Goal: Task Accomplishment & Management: Complete application form

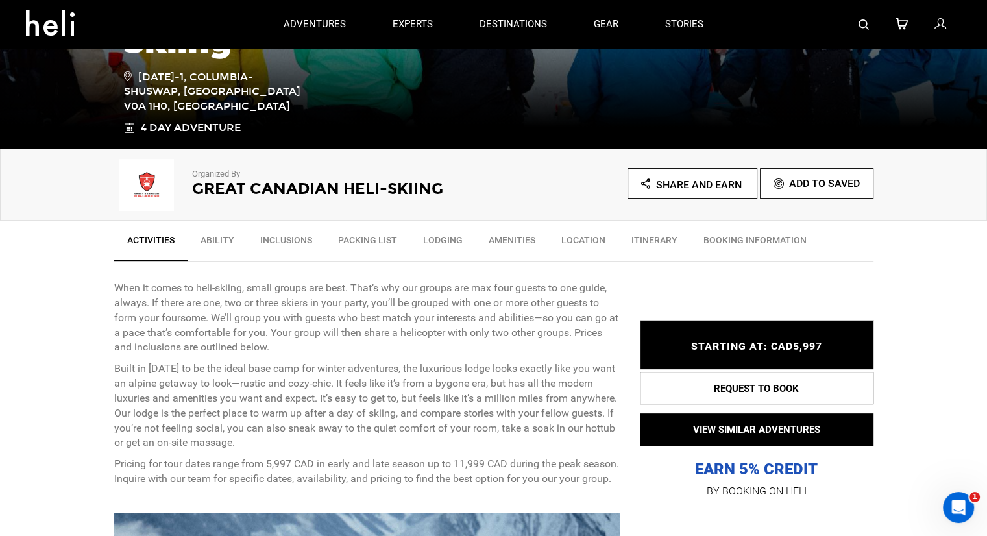
scroll to position [260, 0]
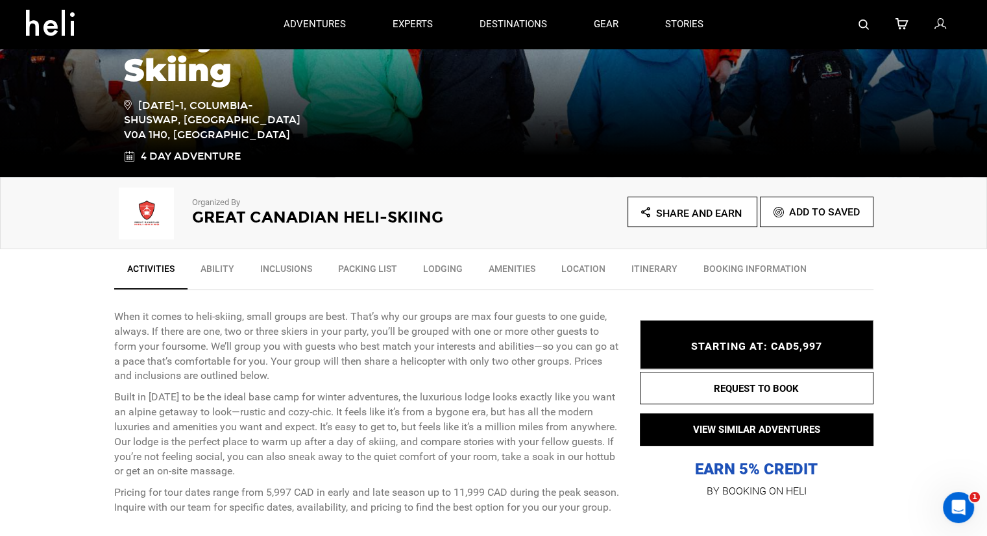
drag, startPoint x: 208, startPoint y: 204, endPoint x: 177, endPoint y: 217, distance: 33.1
click at [207, 205] on p "Organized By" at bounding box center [325, 203] width 266 height 12
click at [176, 217] on img at bounding box center [146, 213] width 65 height 52
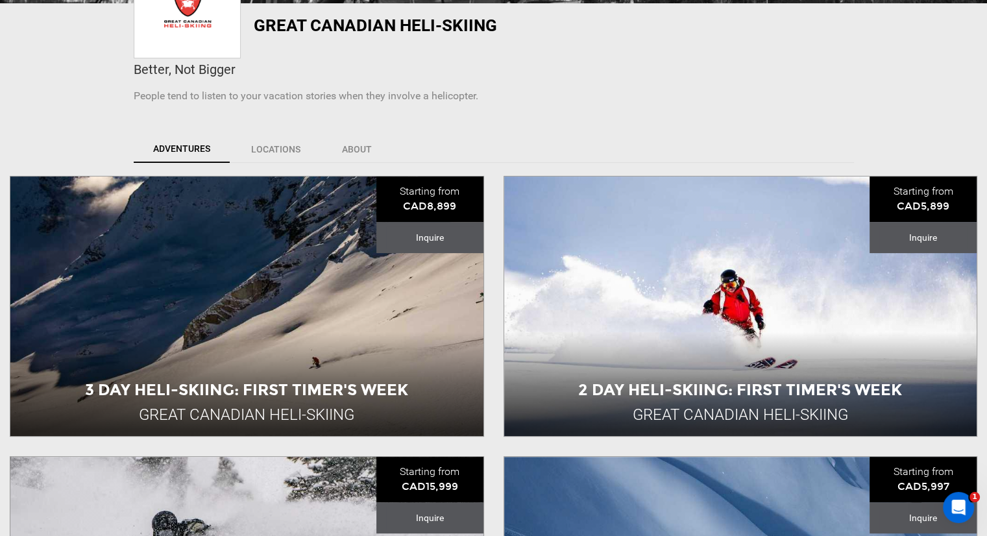
scroll to position [324, 0]
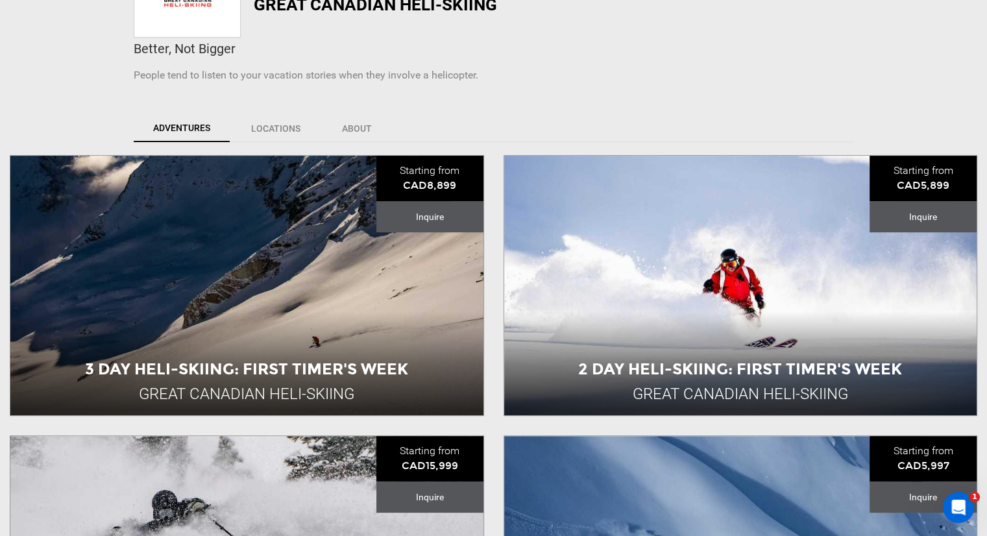
click at [140, 201] on div "3 Day Heli-skiing: First Timer's Week Great Canadian Heli-Skiing Canada 4 Day A…" at bounding box center [246, 286] width 473 height 260
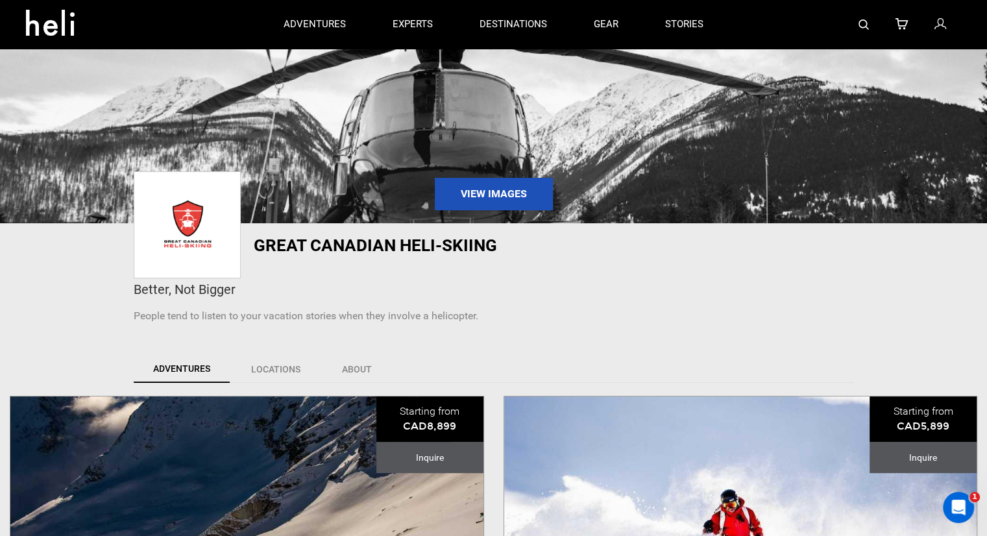
scroll to position [260, 0]
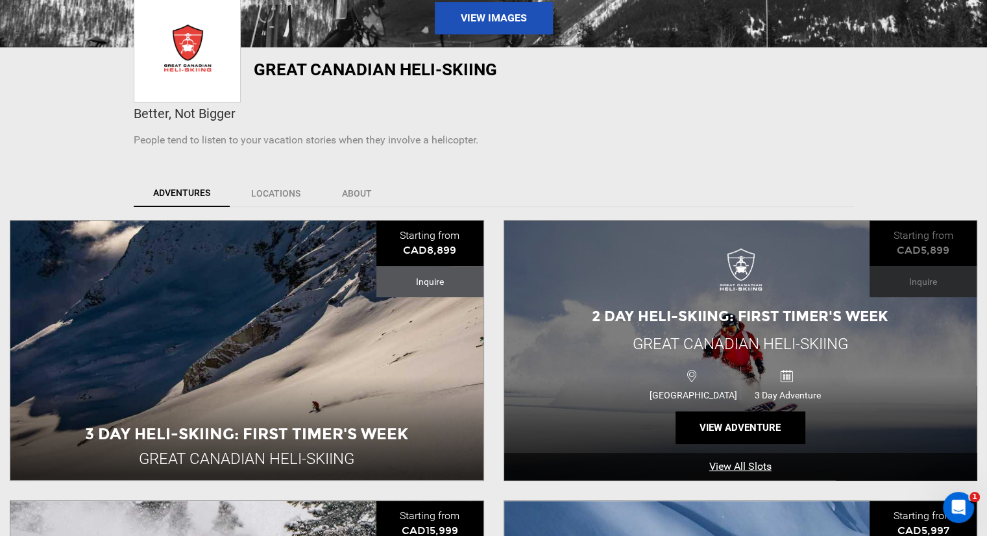
click at [662, 351] on span "Great Canadian Heli-Skiing" at bounding box center [740, 344] width 215 height 18
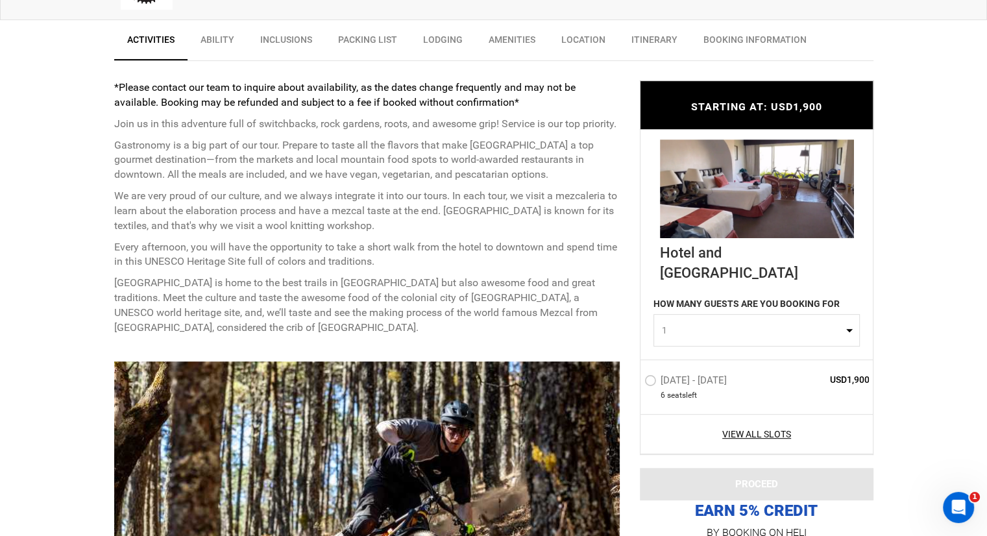
scroll to position [519, 0]
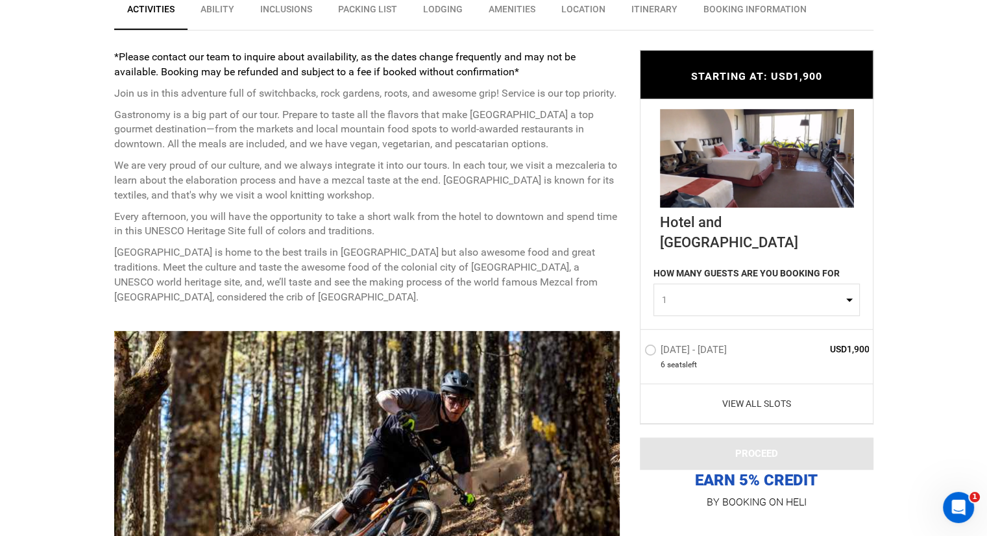
click at [758, 397] on link "View All Slots" at bounding box center [756, 403] width 225 height 13
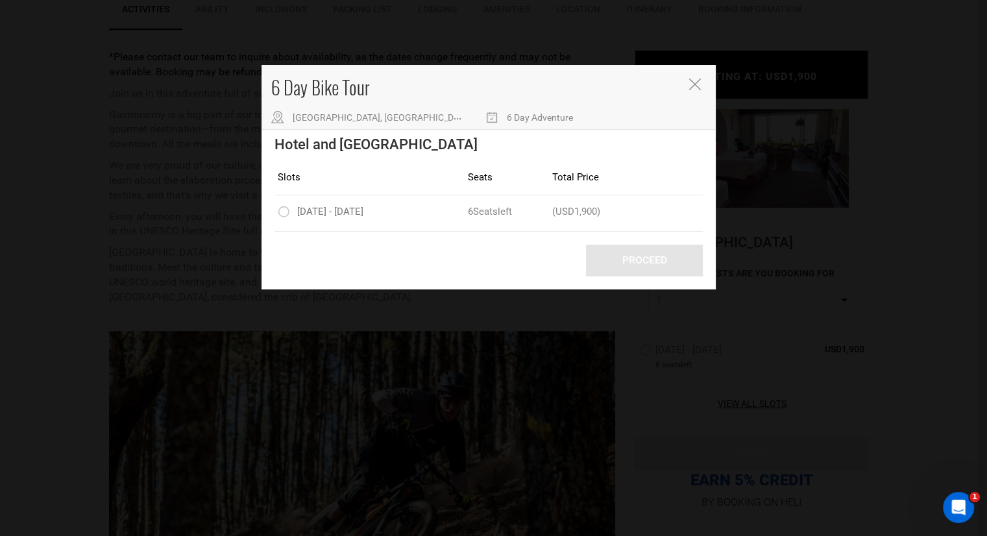
click at [694, 86] on icon "Close" at bounding box center [694, 85] width 12 height 12
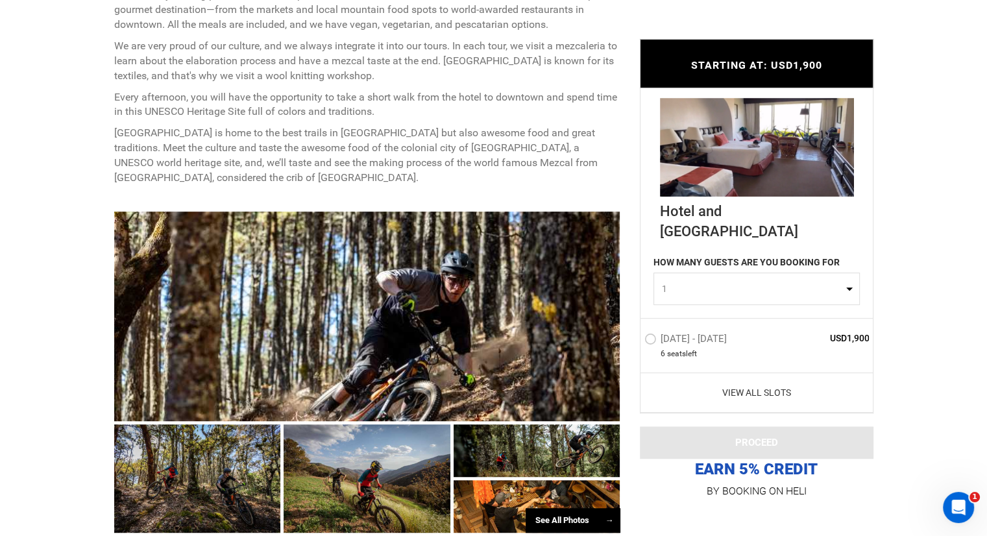
scroll to position [649, 0]
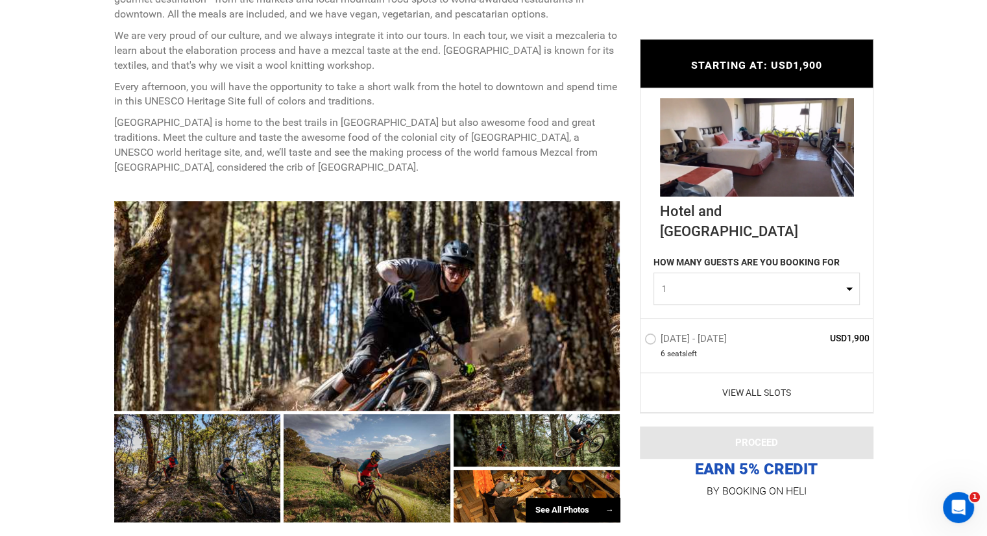
click at [741, 390] on link "View All Slots" at bounding box center [756, 392] width 225 height 13
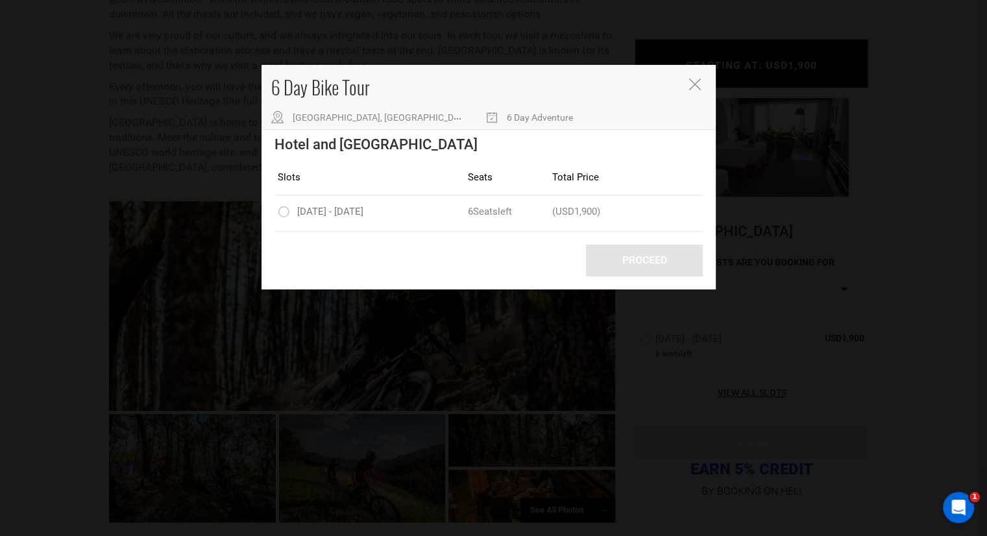
click at [690, 84] on icon "Close" at bounding box center [694, 85] width 12 height 12
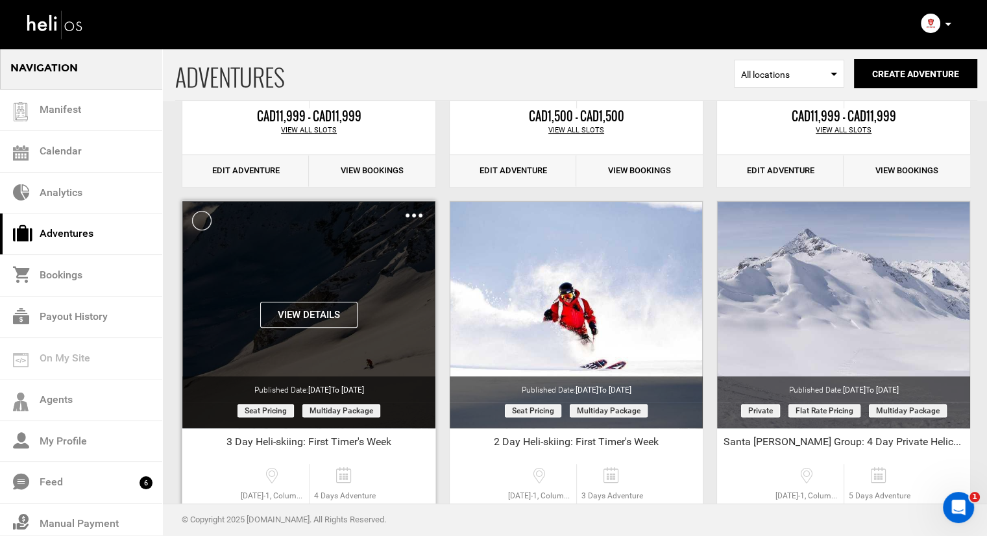
scroll to position [389, 0]
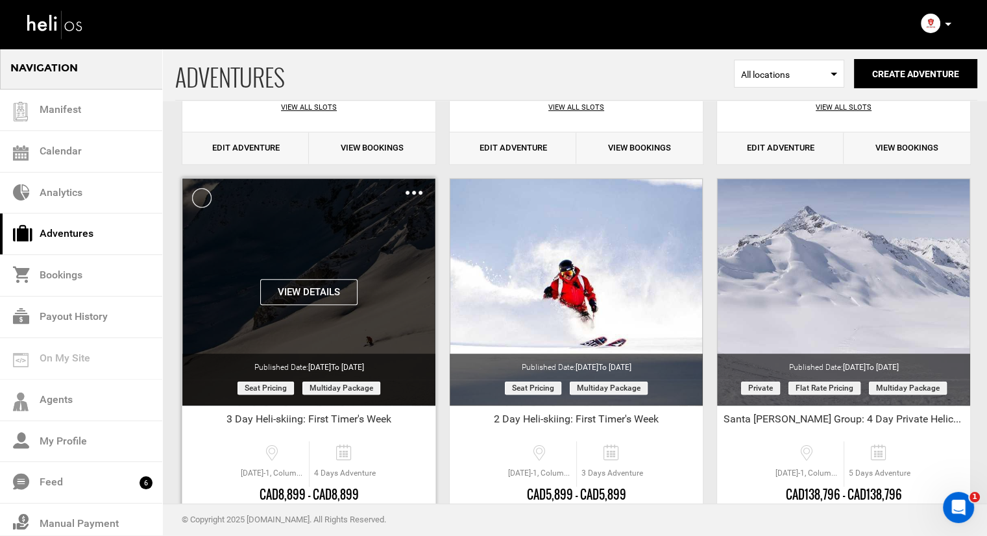
click at [413, 189] on div "Clone De-Activate Share Delete" at bounding box center [413, 192] width 17 height 15
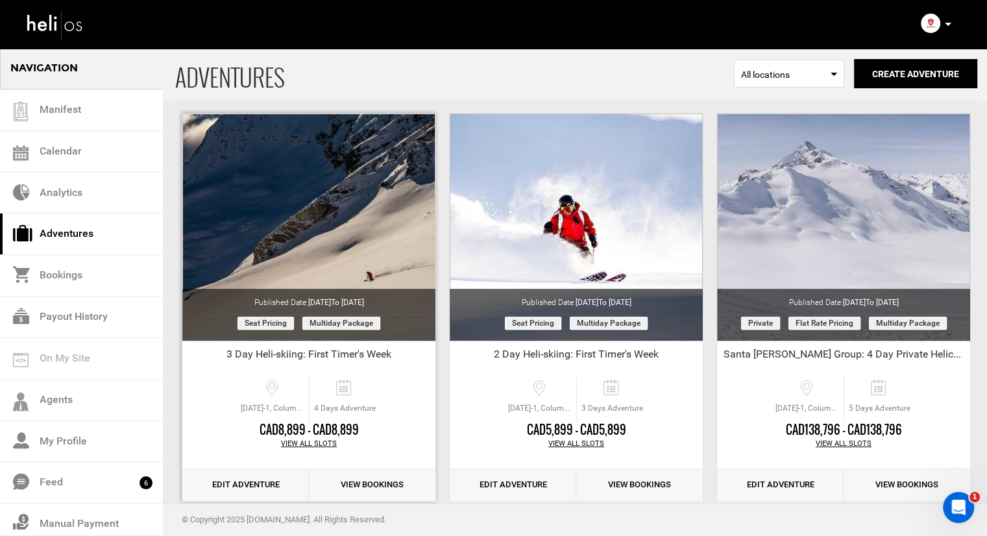
click at [315, 439] on div "View All Slots" at bounding box center [308, 444] width 253 height 10
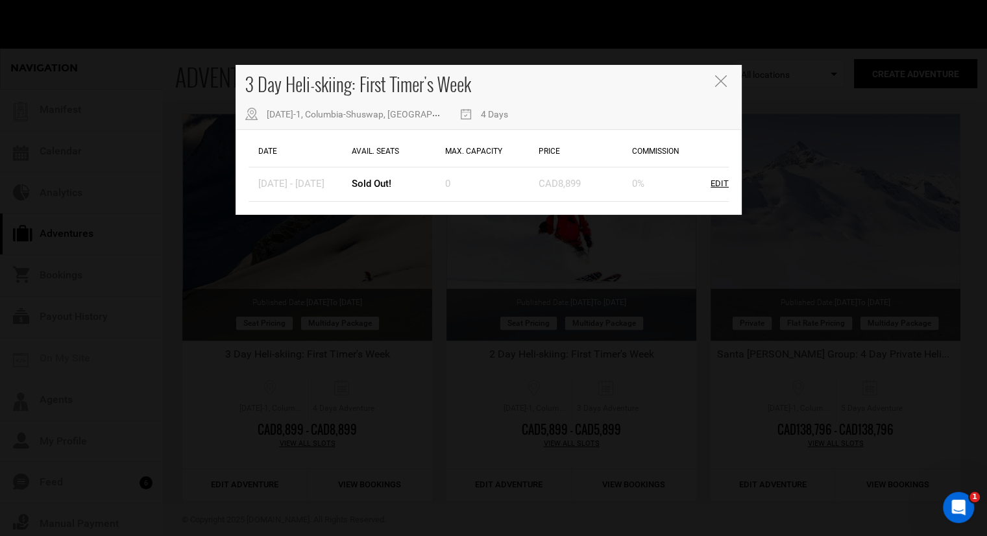
click at [720, 81] on icon "Close" at bounding box center [720, 81] width 12 height 12
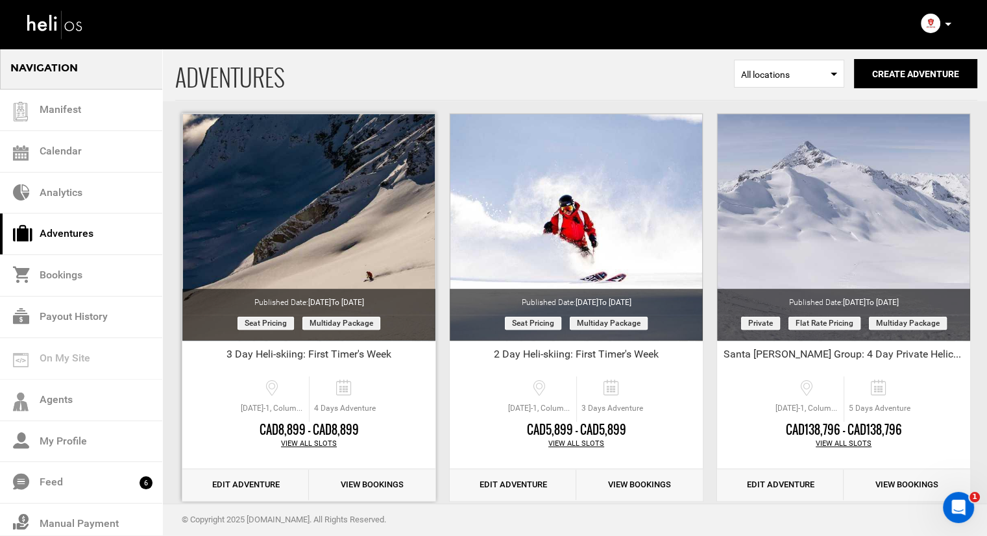
scroll to position [389, 0]
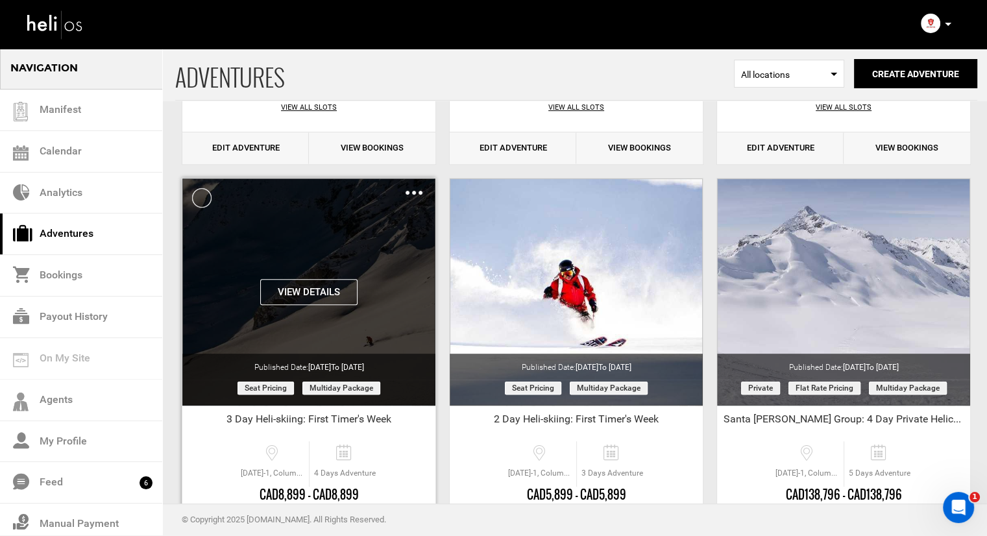
click at [417, 193] on img at bounding box center [413, 193] width 17 height 4
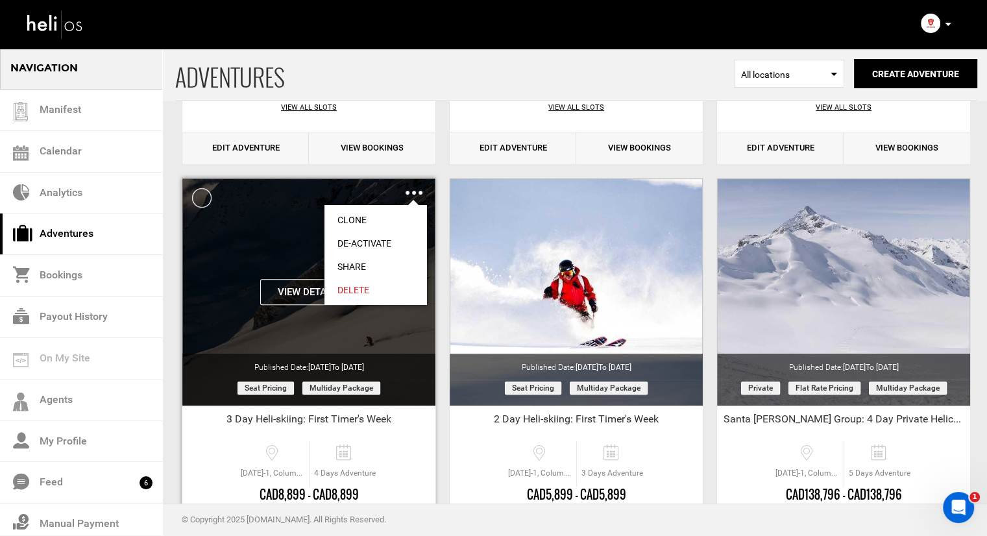
click at [376, 219] on link "Clone" at bounding box center [375, 219] width 103 height 23
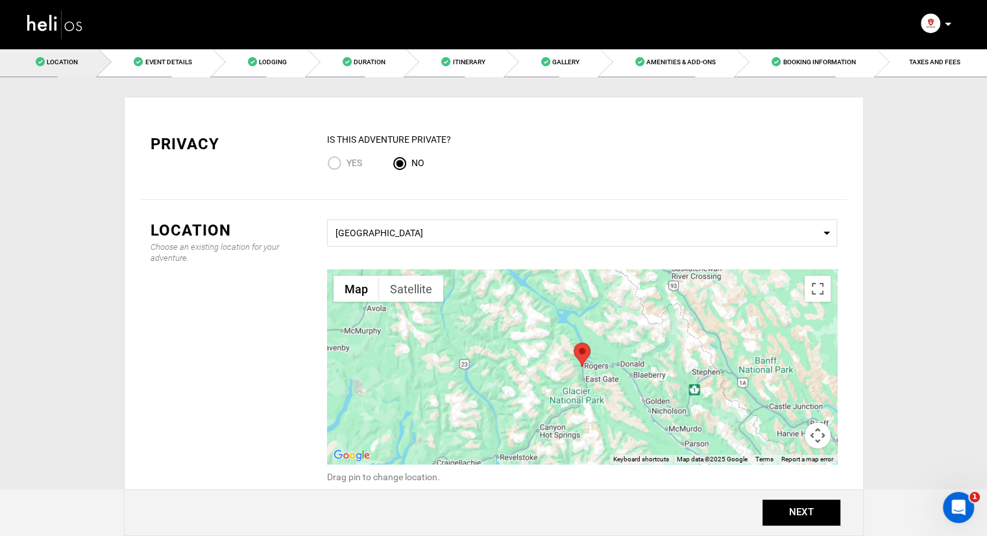
click at [371, 159] on div "Yes" at bounding box center [353, 165] width 52 height 18
click at [350, 162] on span "Yes" at bounding box center [354, 163] width 16 height 10
click at [346, 162] on input "Yes" at bounding box center [336, 165] width 19 height 18
radio input "true"
radio input "false"
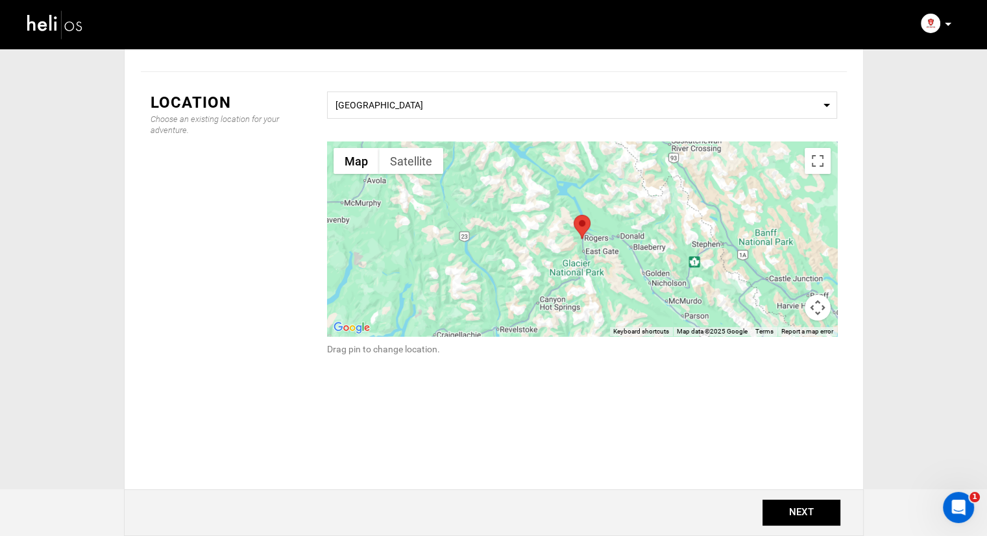
scroll to position [130, 0]
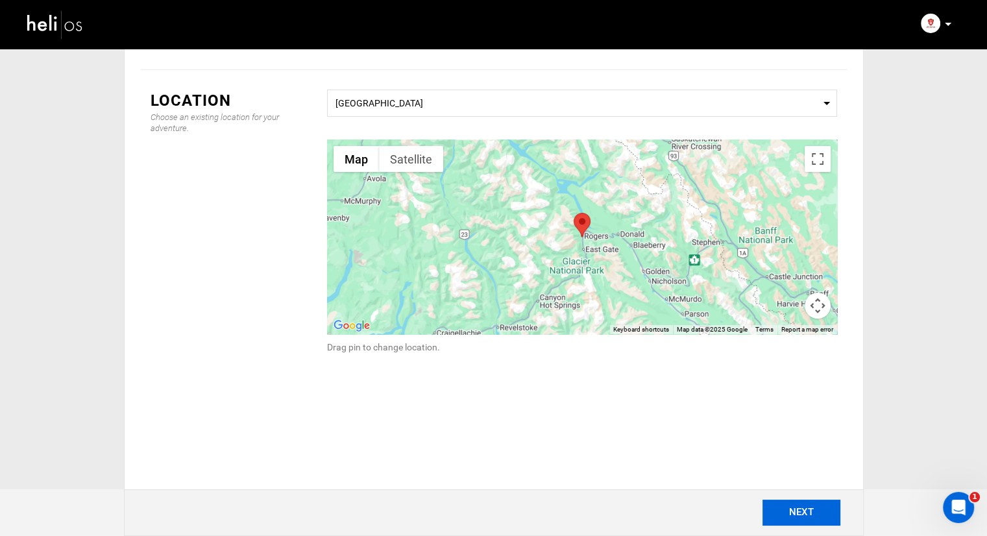
click at [791, 514] on button "NEXT" at bounding box center [801, 513] width 78 height 26
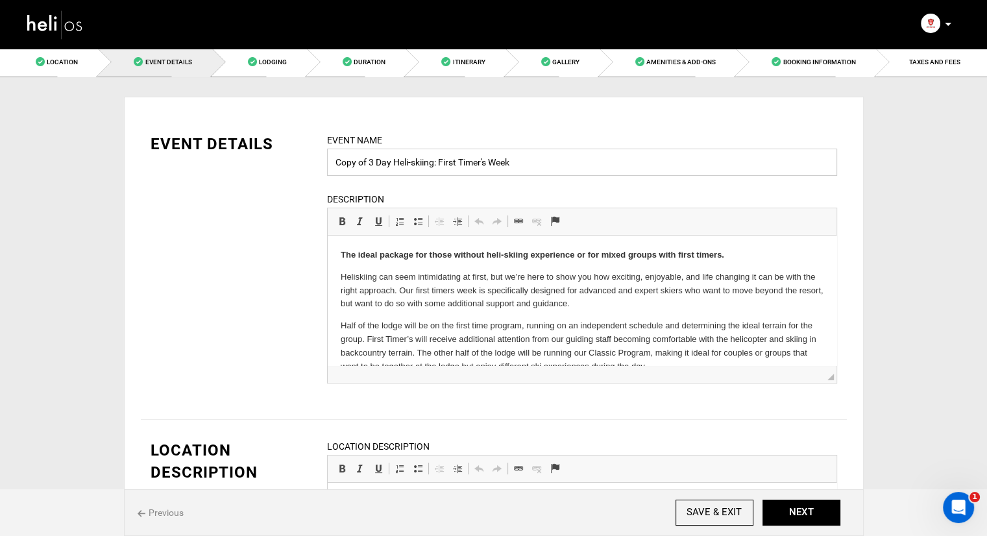
drag, startPoint x: 368, startPoint y: 162, endPoint x: 310, endPoint y: 159, distance: 57.8
click at [310, 159] on div "EVENT DETAILS Event Name Copy of 3 Day Heli-skiing: First Timer's Week Event na…" at bounding box center [494, 266] width 706 height 267
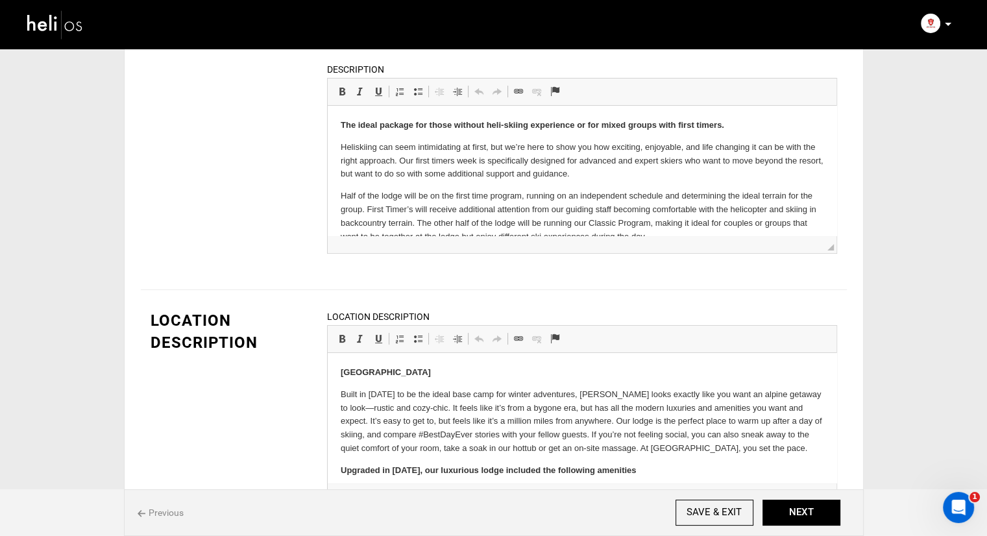
scroll to position [195, 0]
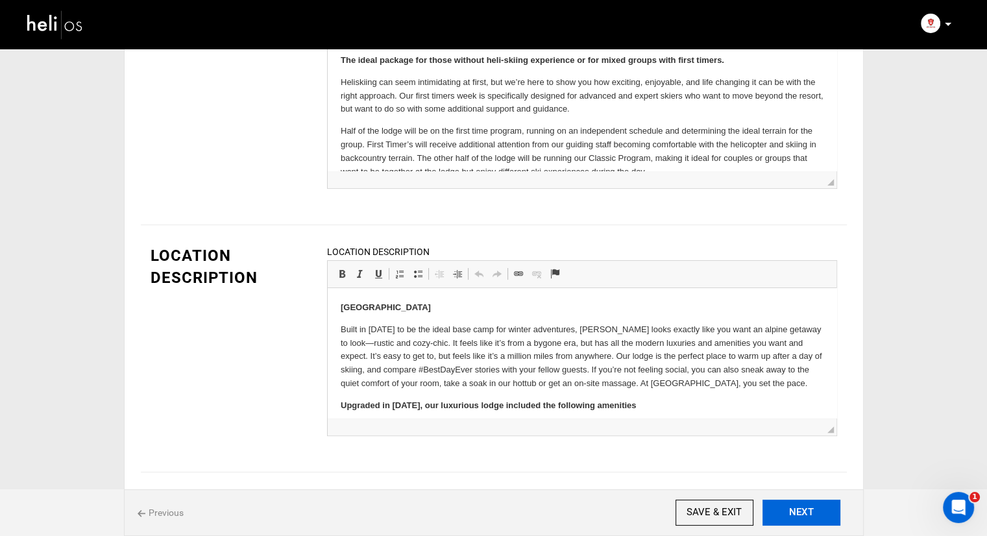
type input "Gabe Landes - 3 Day Heli-skiing: First Timer's Week"
click at [792, 505] on button "NEXT" at bounding box center [801, 513] width 78 height 26
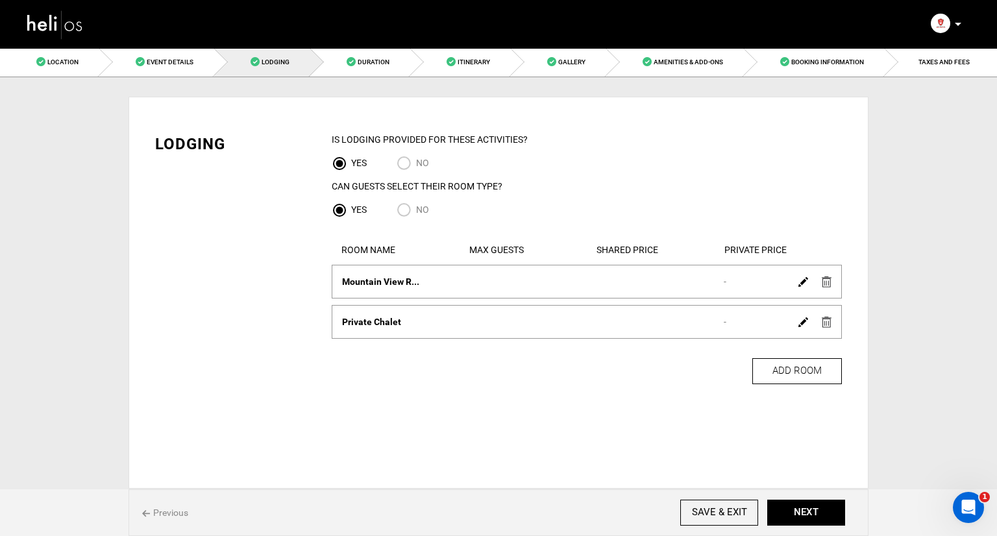
click at [514, 278] on div "Room Name Mountain View R... Max Guests Shared Price Private Price -" at bounding box center [586, 281] width 509 height 13
click at [802, 282] on img at bounding box center [803, 282] width 10 height 10
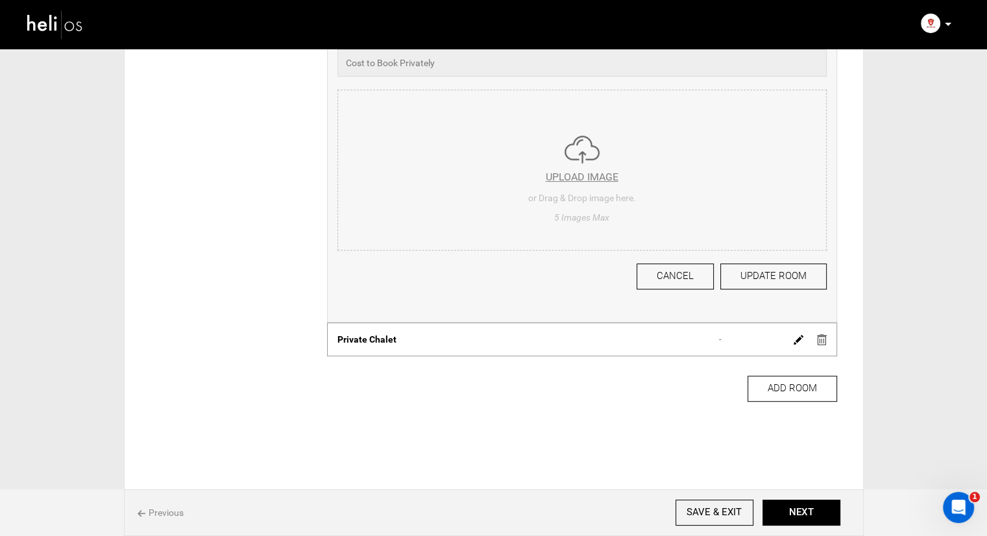
scroll to position [649, 0]
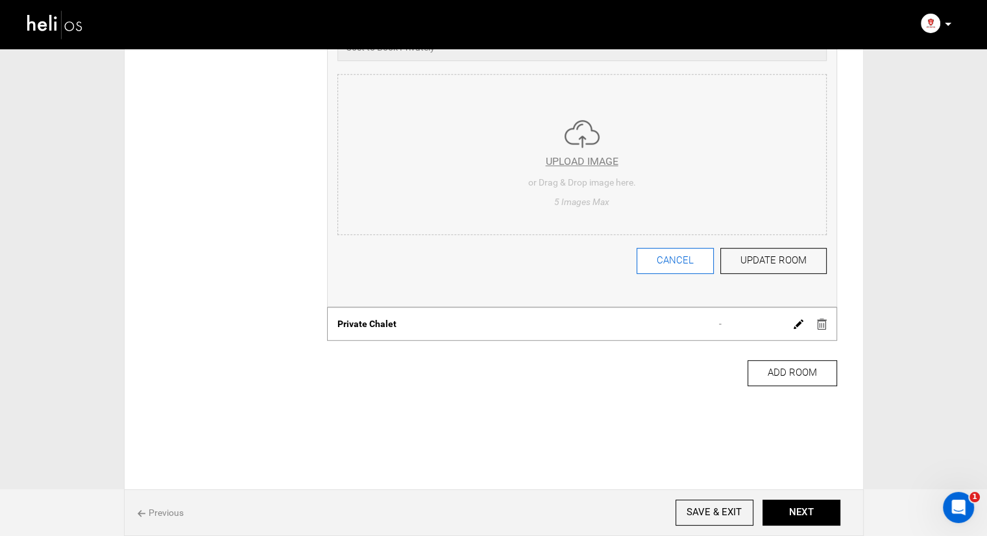
click at [677, 250] on button "CANCEL" at bounding box center [674, 261] width 77 height 26
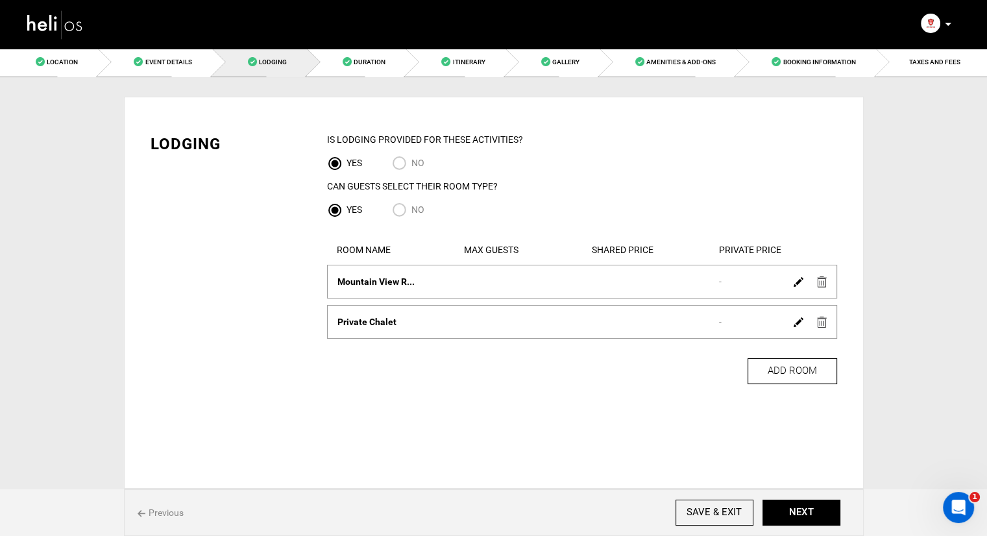
scroll to position [0, 0]
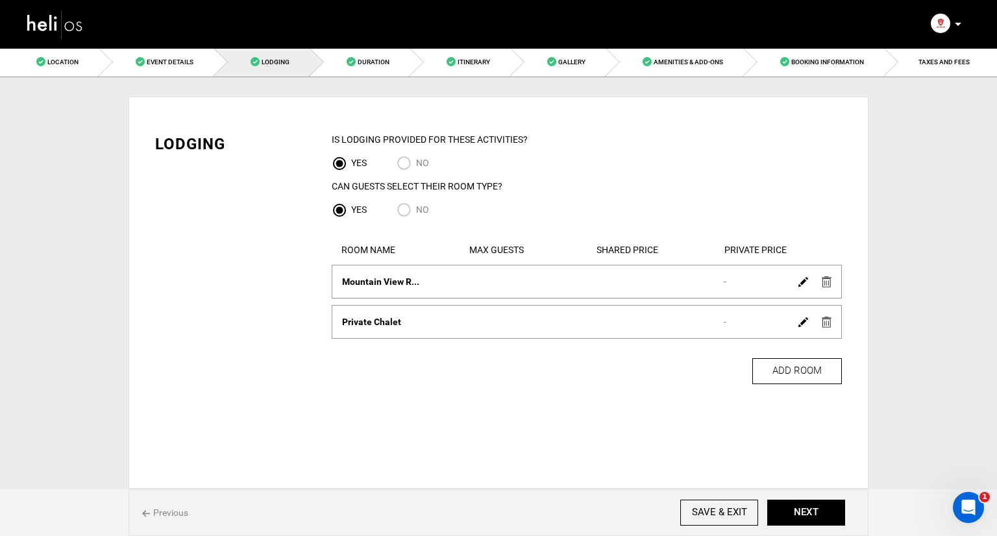
click at [804, 320] on img at bounding box center [803, 322] width 10 height 10
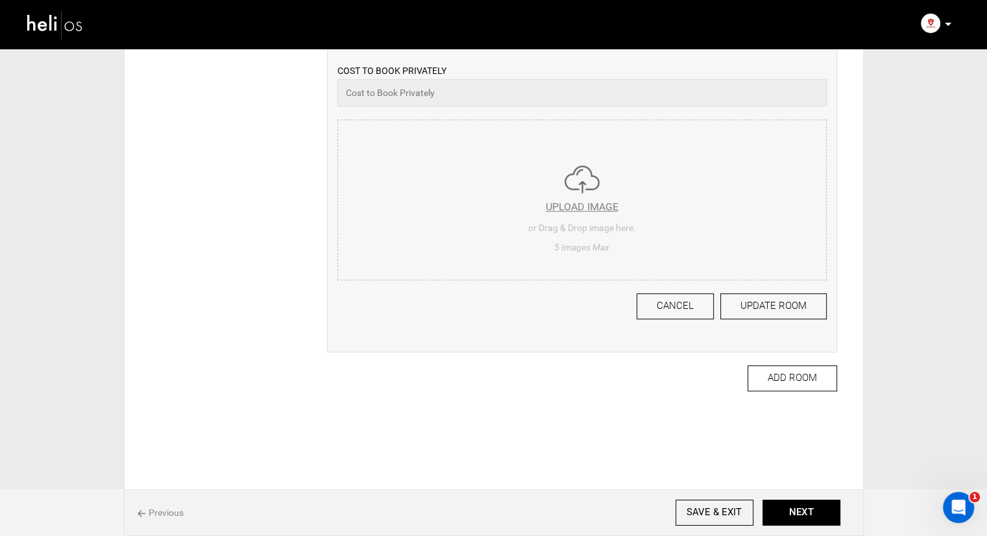
scroll to position [649, 0]
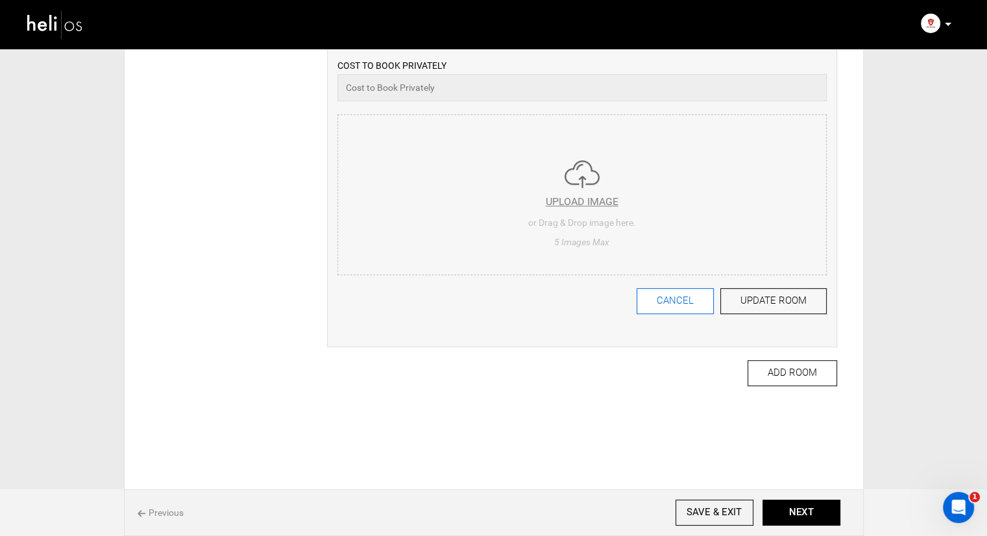
click at [686, 302] on button "CANCEL" at bounding box center [674, 301] width 77 height 26
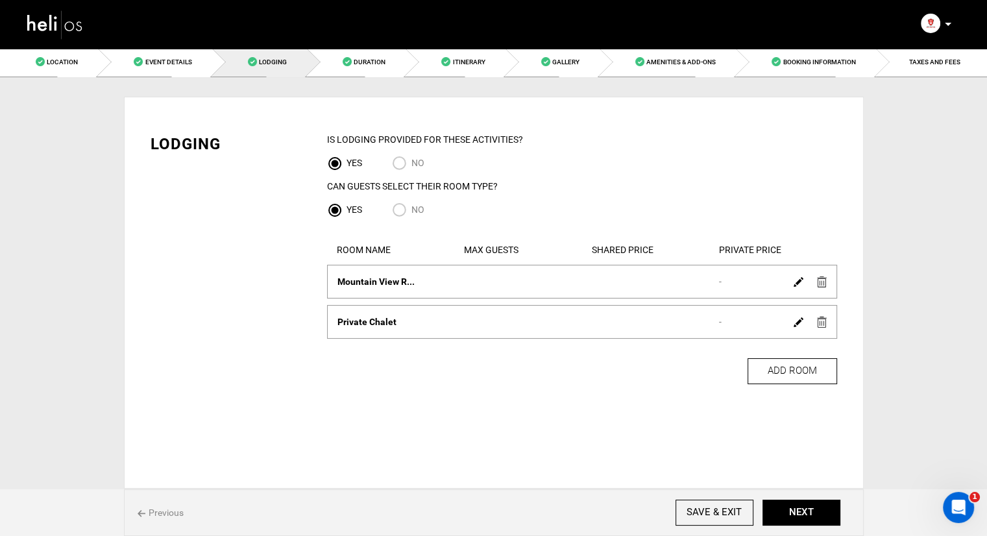
scroll to position [0, 0]
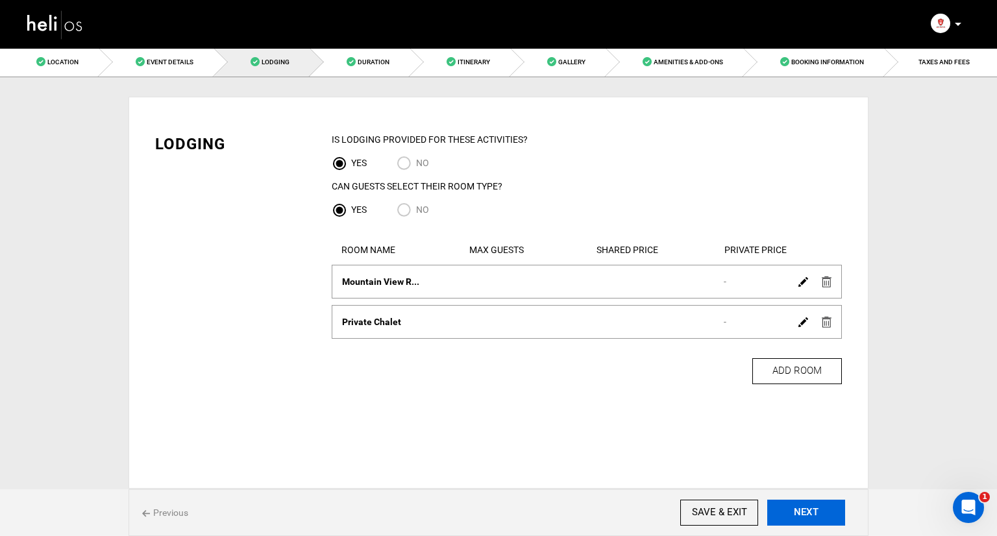
click at [792, 503] on button "NEXT" at bounding box center [806, 513] width 78 height 26
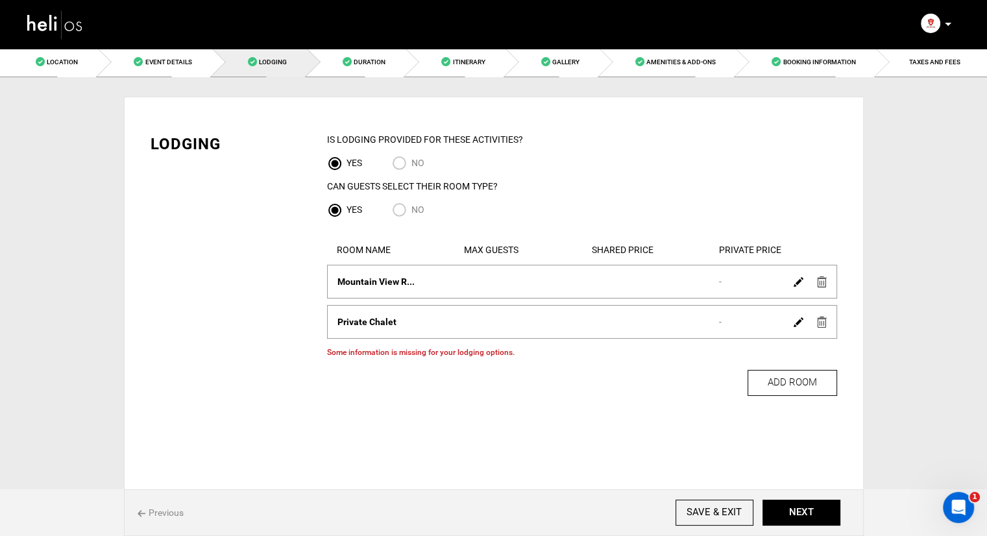
click at [685, 403] on div "ADD ROOM" at bounding box center [582, 389] width 510 height 52
click at [794, 322] on img at bounding box center [798, 322] width 10 height 10
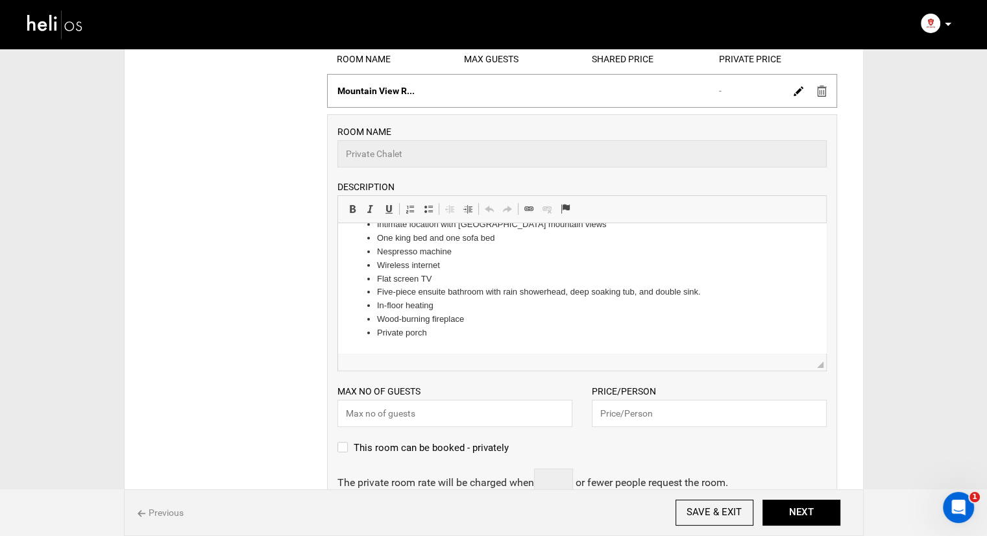
scroll to position [260, 0]
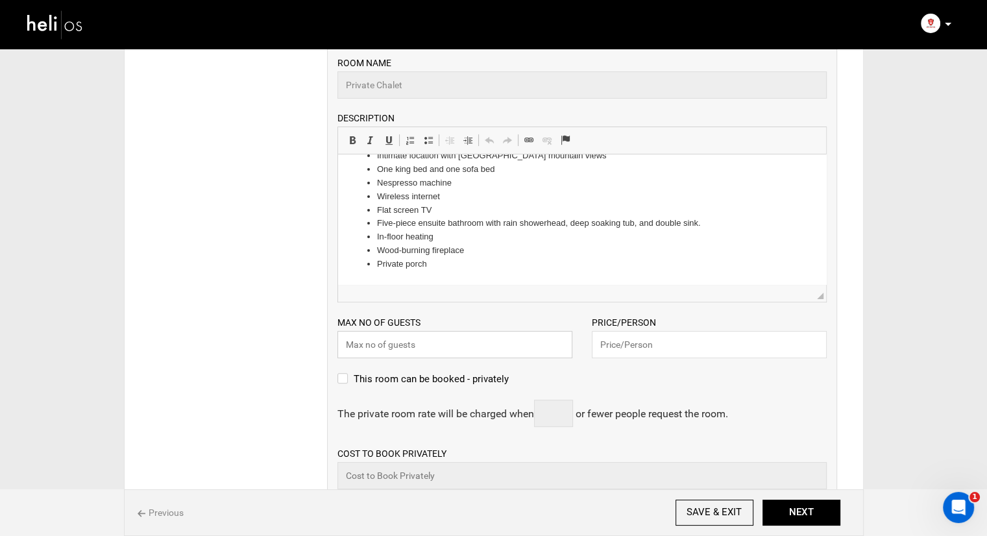
click at [477, 350] on input "text" at bounding box center [454, 344] width 235 height 27
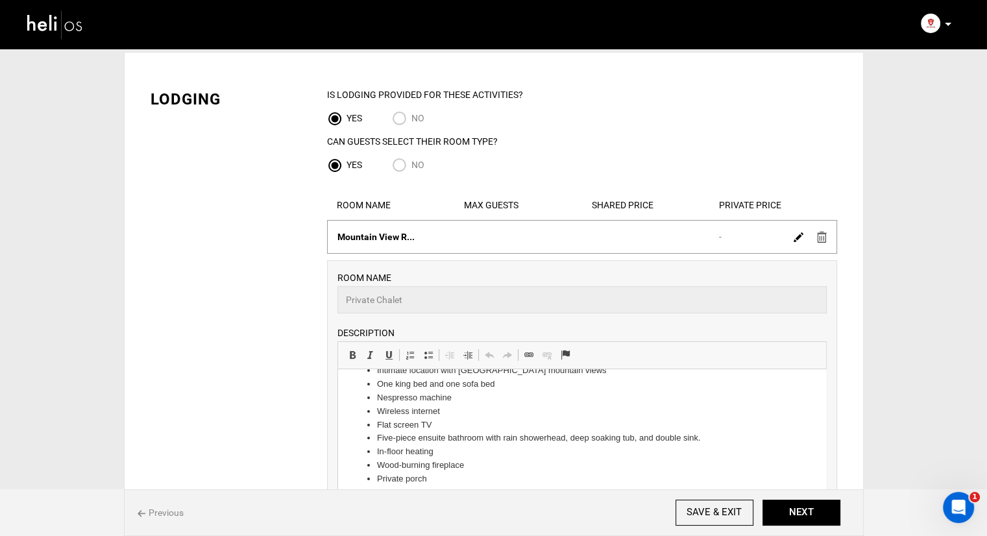
scroll to position [0, 0]
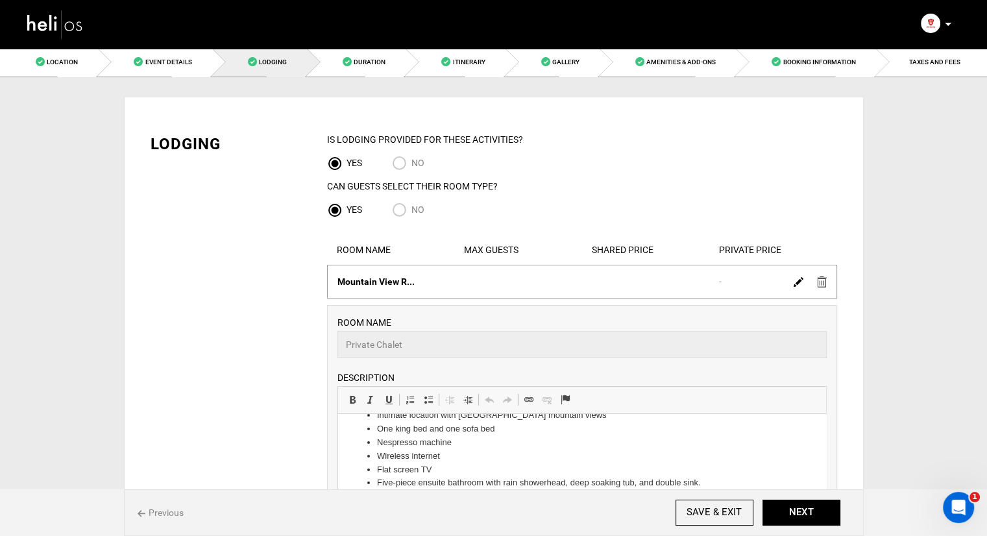
click at [797, 284] on img at bounding box center [798, 282] width 10 height 10
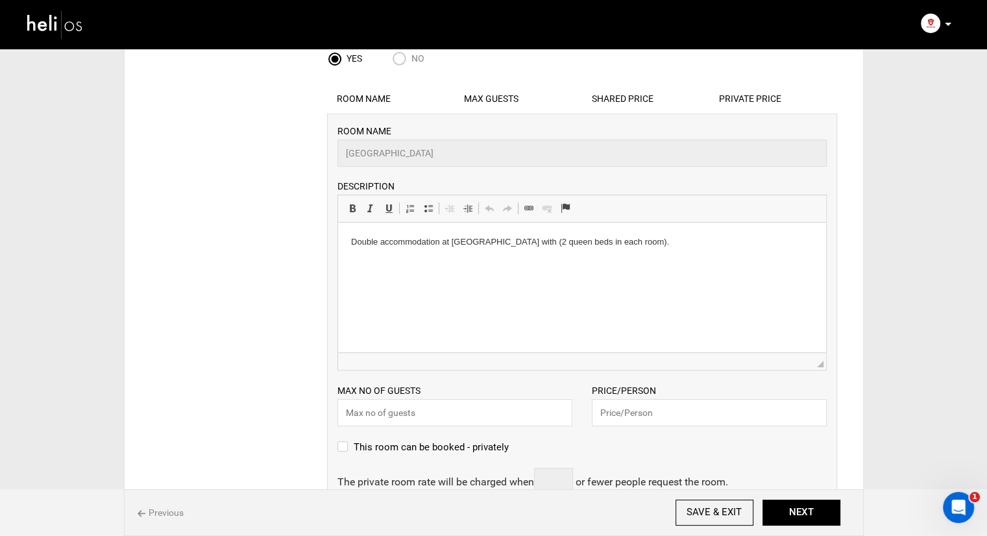
scroll to position [260, 0]
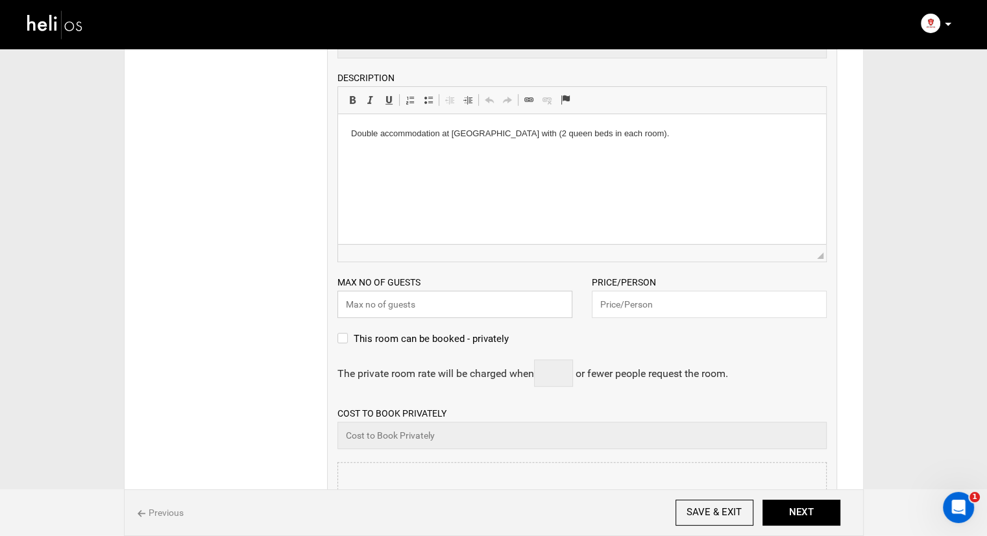
click at [490, 305] on input "text" at bounding box center [454, 304] width 235 height 27
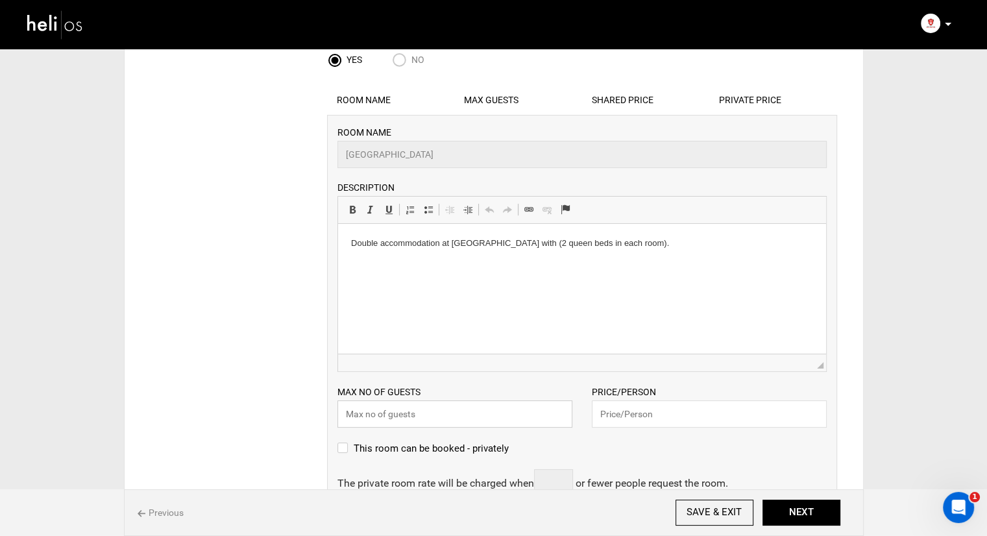
scroll to position [0, 0]
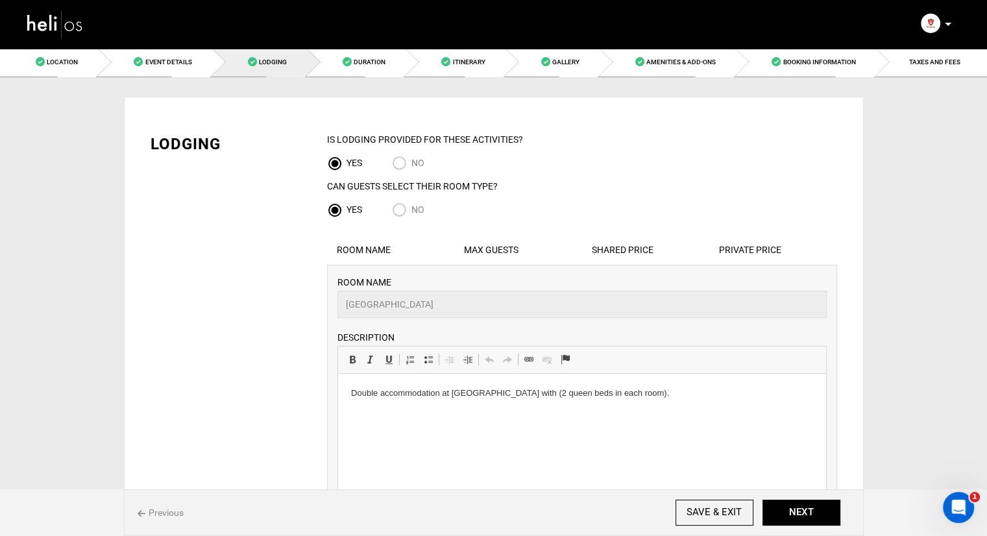
click at [398, 209] on input "No" at bounding box center [401, 211] width 19 height 18
radio input "true"
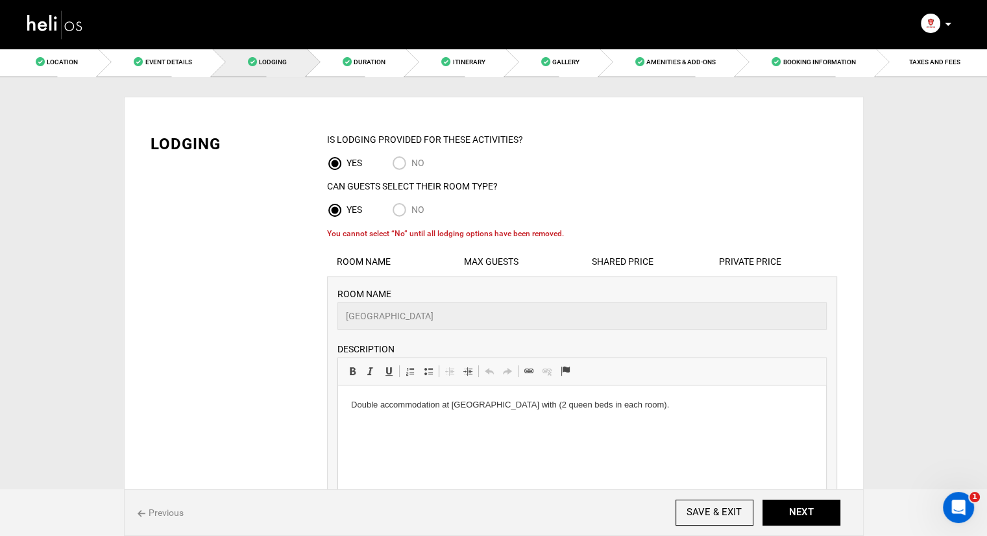
click at [400, 214] on input "No" at bounding box center [401, 211] width 19 height 18
radio input "true"
click at [397, 211] on input "No" at bounding box center [401, 211] width 19 height 18
radio input "true"
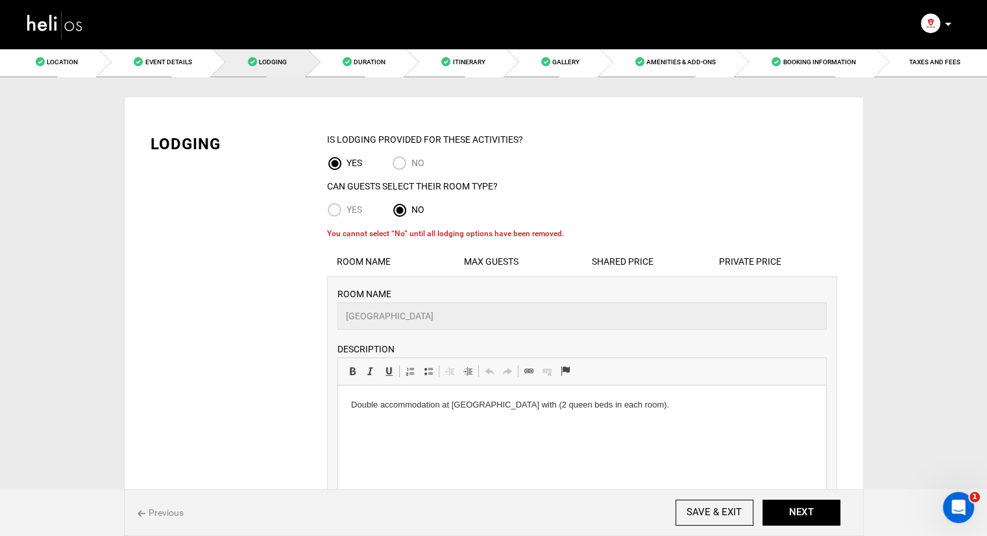
radio input "true"
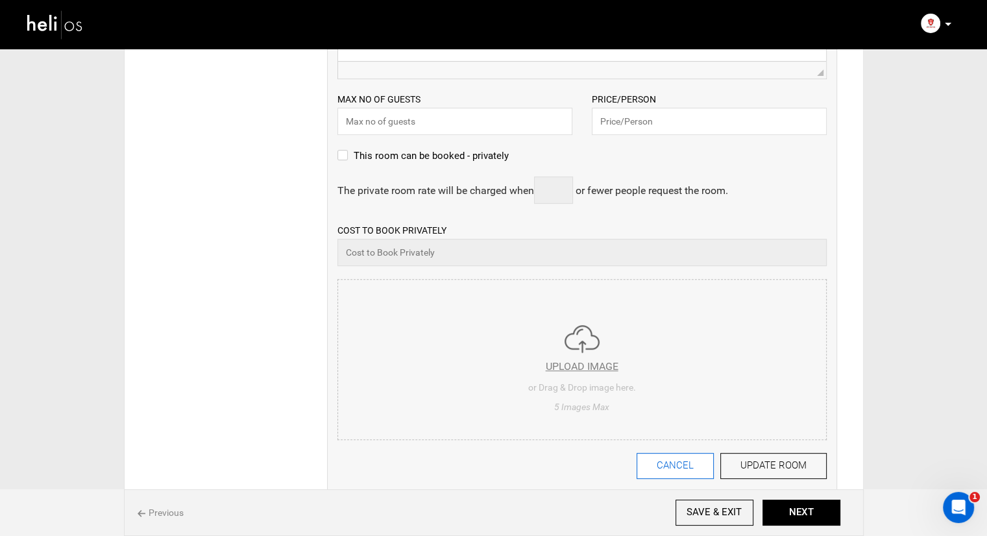
click at [675, 470] on button "CANCEL" at bounding box center [674, 466] width 77 height 26
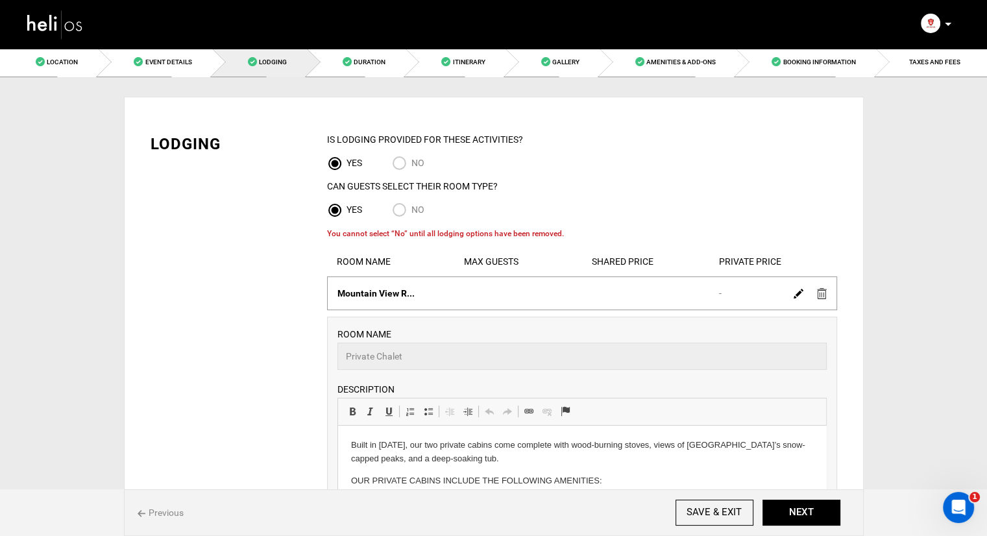
click at [821, 295] on img at bounding box center [822, 293] width 10 height 11
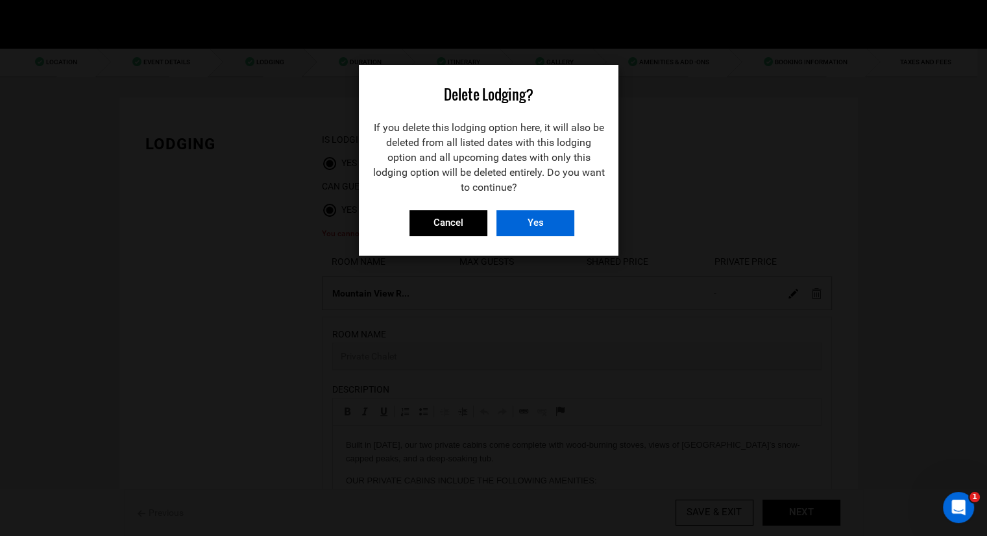
click at [520, 229] on input "Yes" at bounding box center [535, 223] width 78 height 26
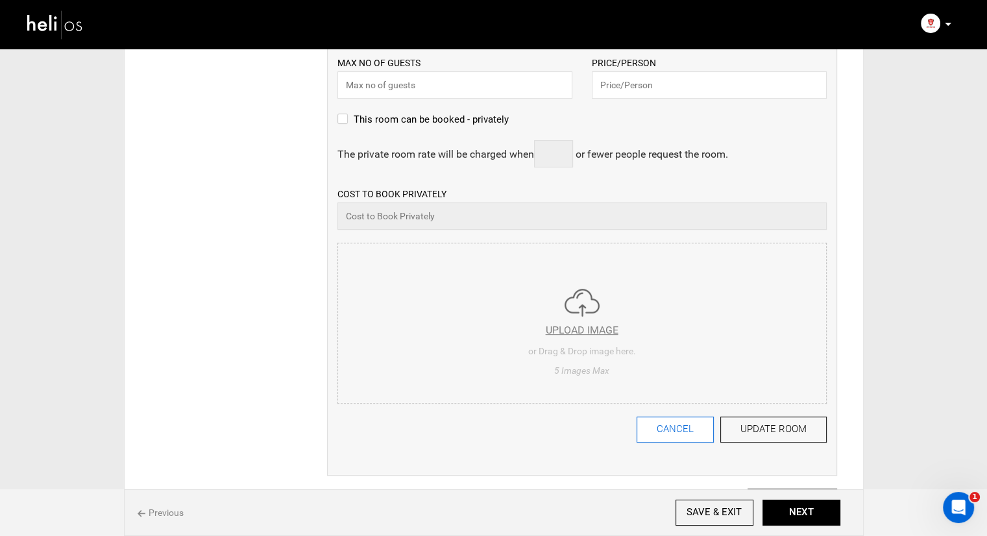
click at [675, 434] on button "CANCEL" at bounding box center [674, 430] width 77 height 26
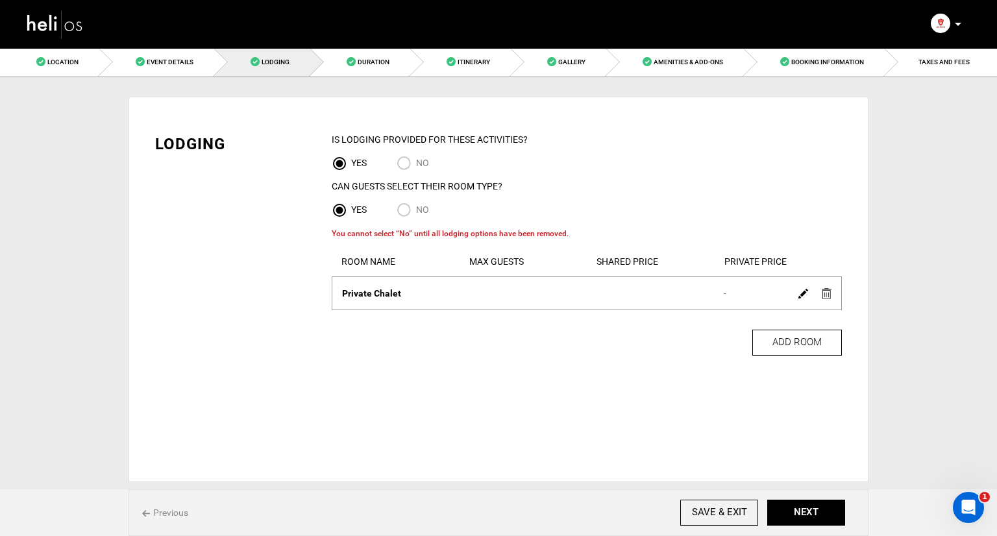
click at [824, 295] on img at bounding box center [826, 293] width 10 height 11
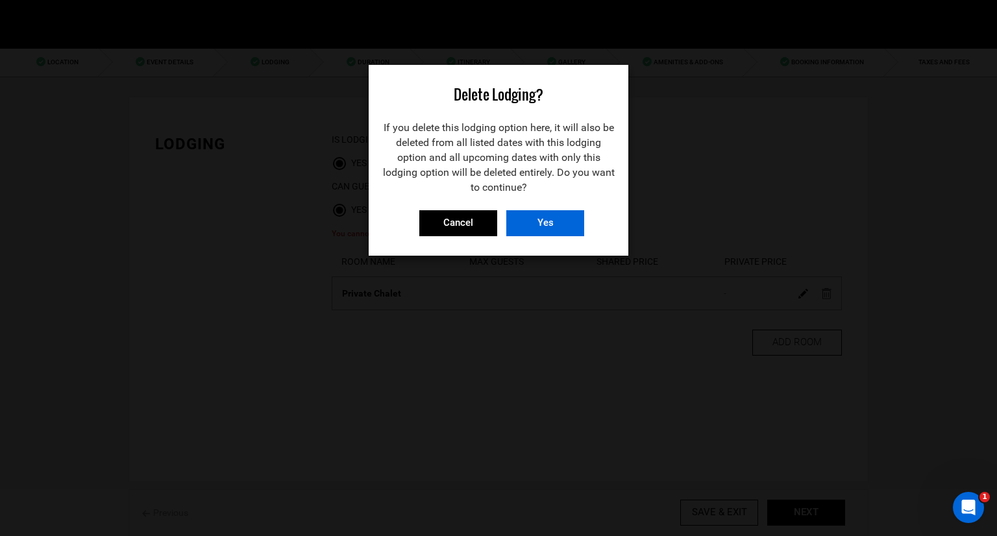
click at [548, 223] on input "Yes" at bounding box center [545, 223] width 78 height 26
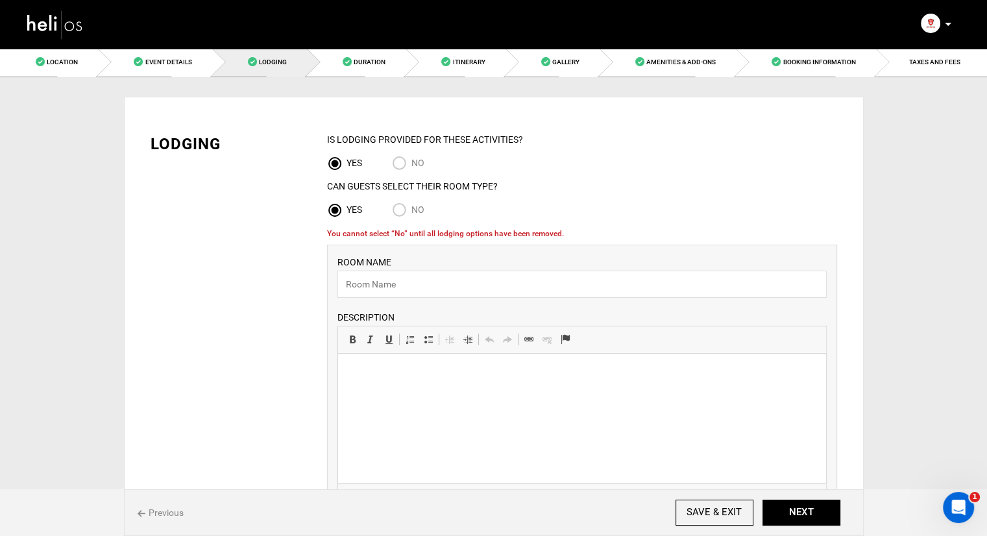
click at [394, 208] on input "No" at bounding box center [401, 211] width 19 height 18
radio input "true"
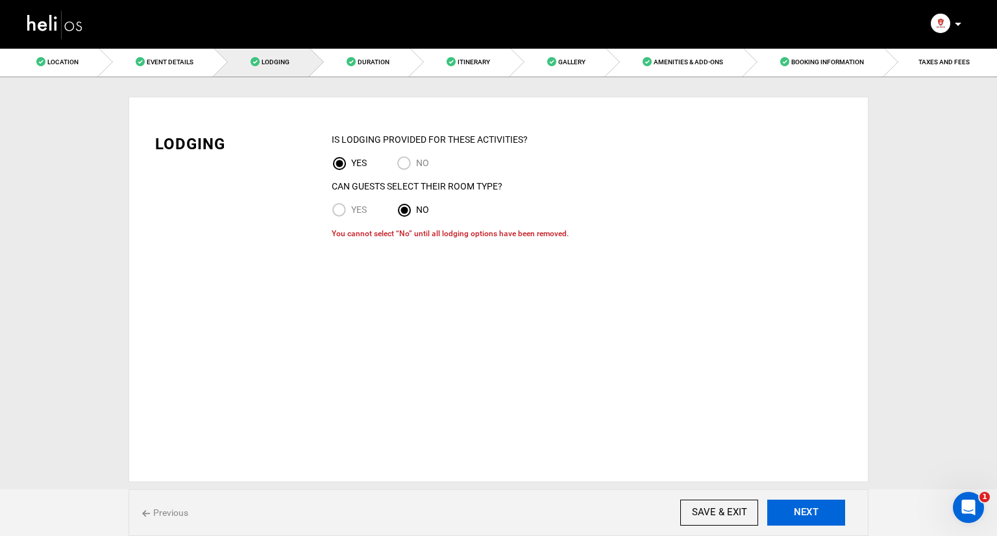
click at [813, 520] on button "NEXT" at bounding box center [806, 513] width 78 height 26
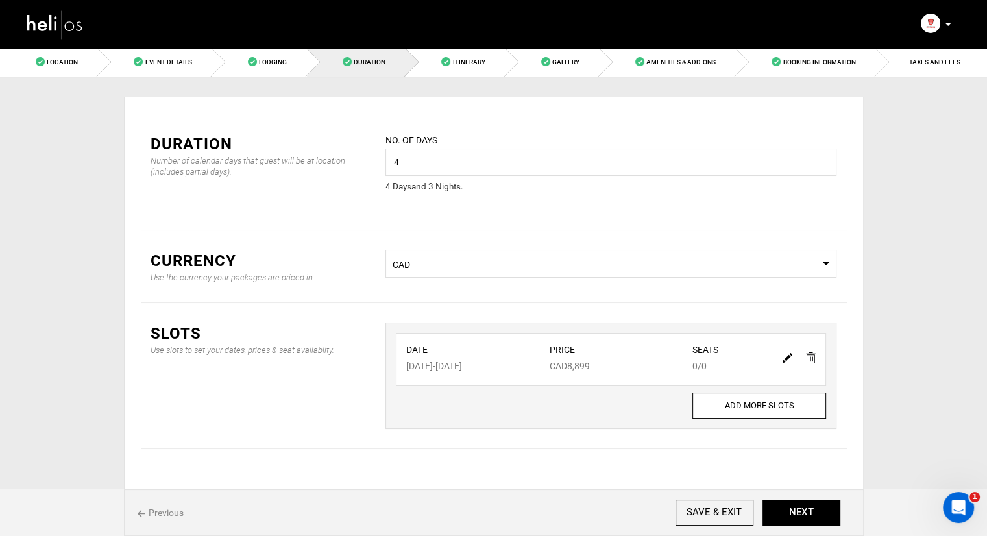
click at [790, 354] on img at bounding box center [787, 358] width 10 height 10
type input "03/24/2026"
type input "03/27/2026"
type input "8899"
type input "0"
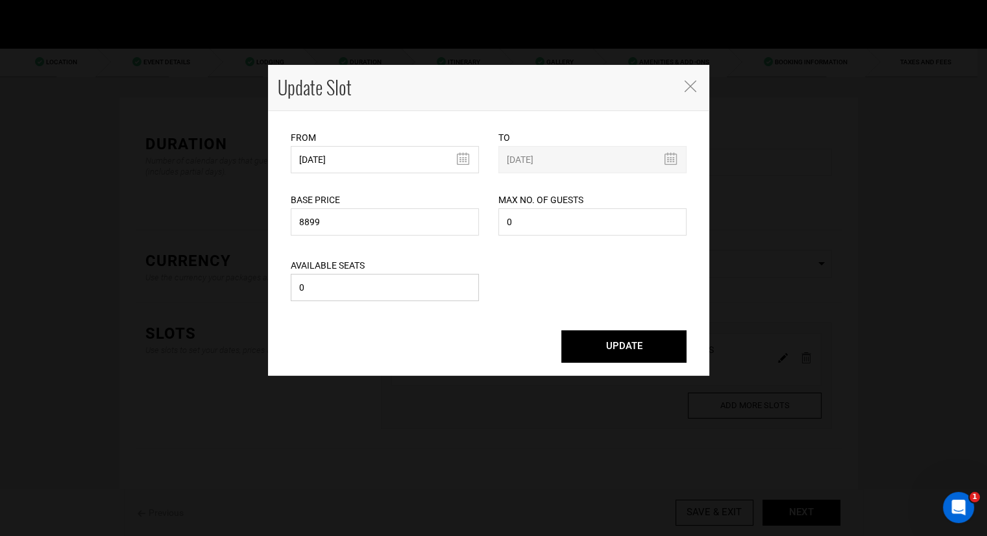
click at [378, 291] on input "0" at bounding box center [385, 287] width 188 height 27
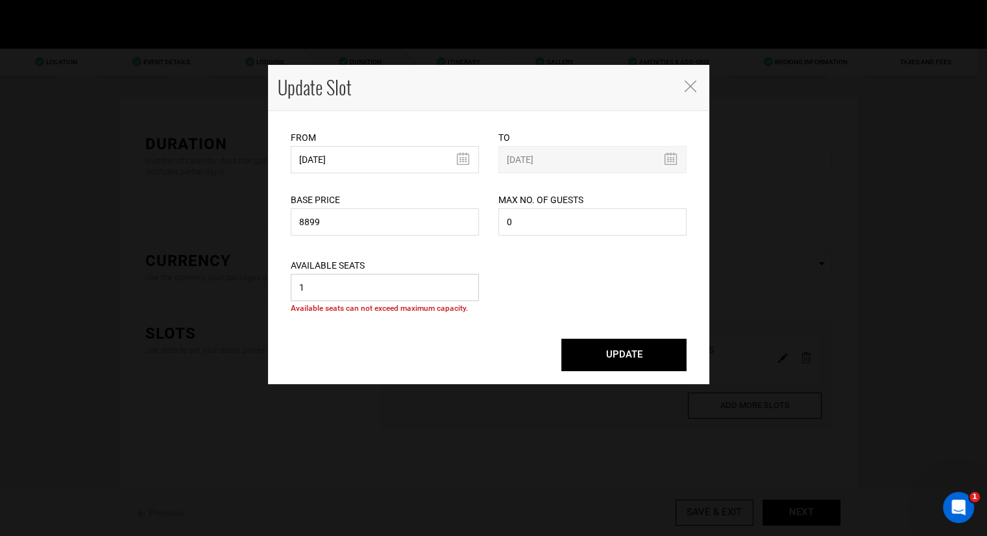
type input "1"
click at [575, 216] on input "0" at bounding box center [592, 221] width 188 height 27
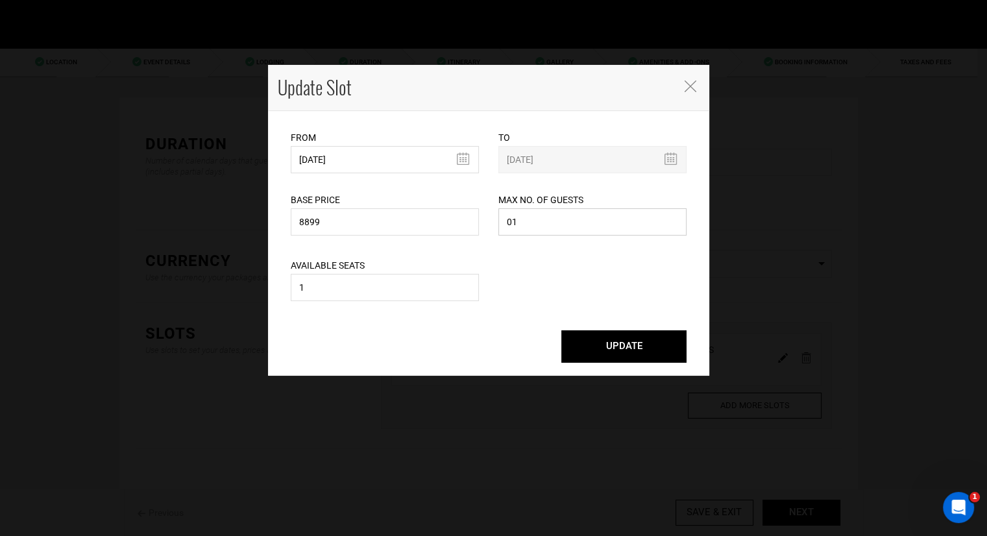
click at [575, 216] on input "01" at bounding box center [592, 221] width 188 height 27
type input "1"
click at [608, 346] on button "UPDATE" at bounding box center [623, 346] width 125 height 32
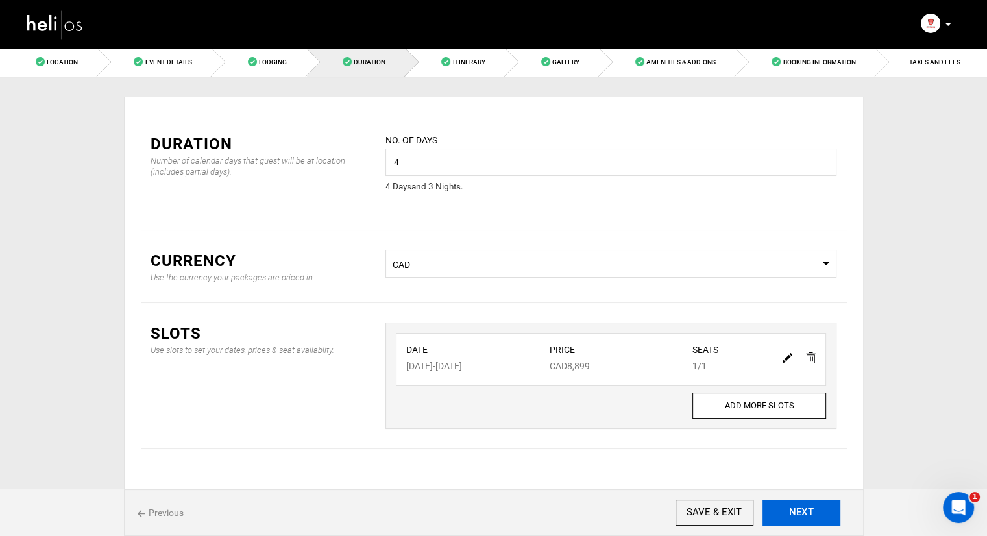
click at [816, 520] on button "NEXT" at bounding box center [801, 513] width 78 height 26
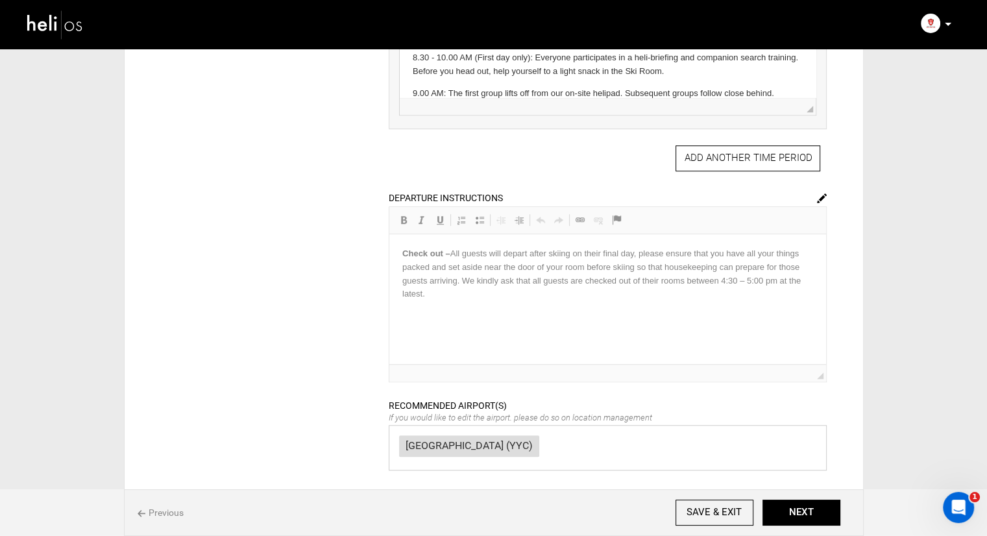
scroll to position [779, 0]
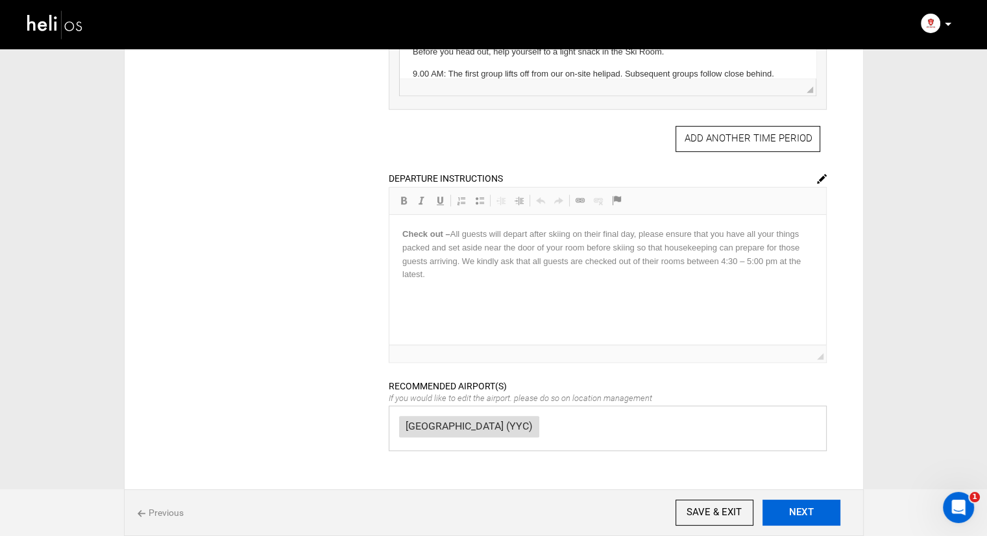
click at [800, 507] on button "NEXT" at bounding box center [801, 513] width 78 height 26
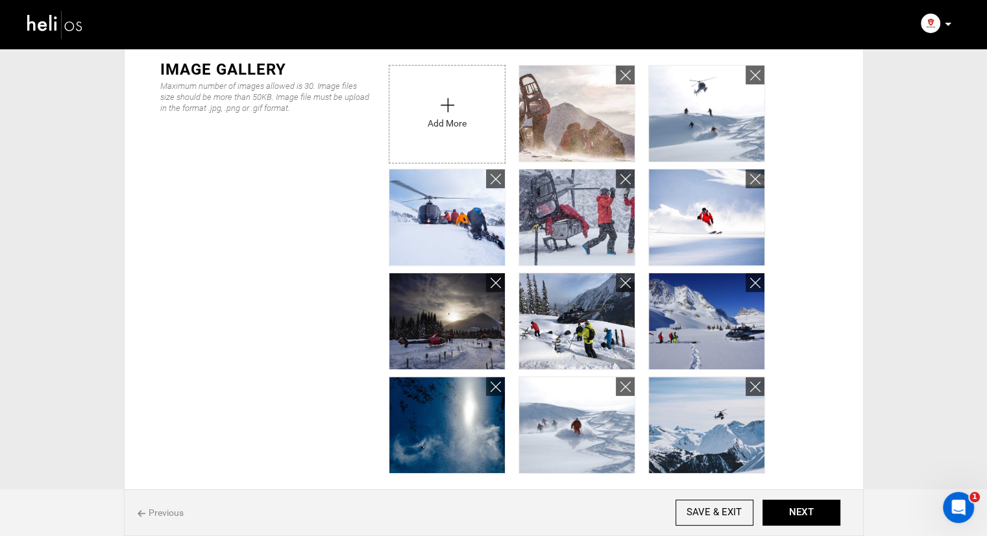
scroll to position [389, 0]
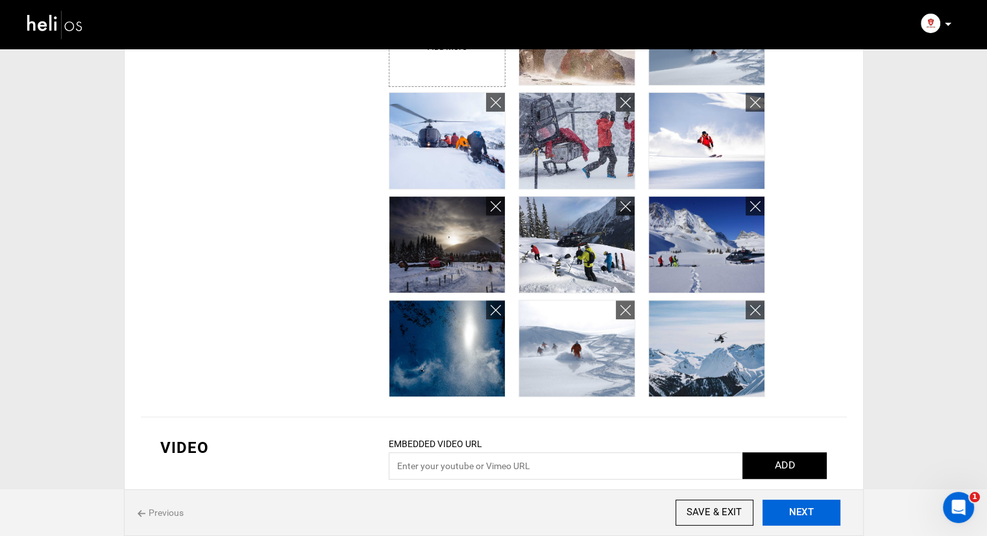
click at [793, 504] on button "NEXT" at bounding box center [801, 513] width 78 height 26
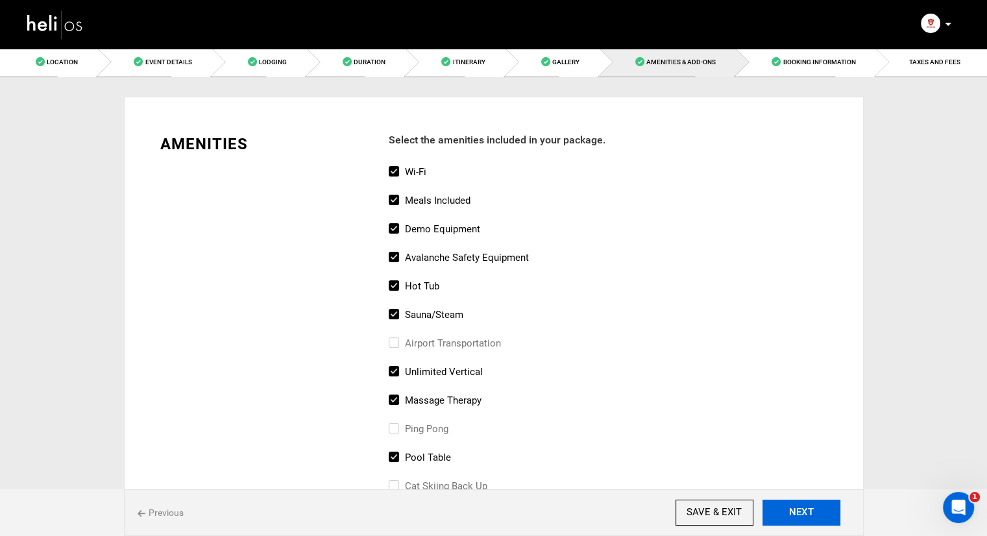
click at [830, 518] on button "NEXT" at bounding box center [801, 513] width 78 height 26
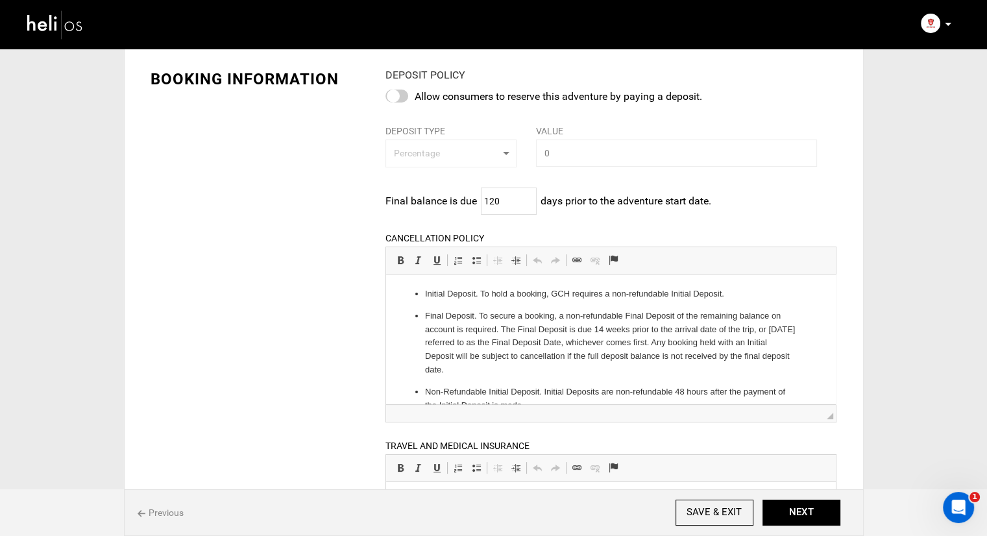
click at [928, 259] on div "Location Event Details Lodging Duration Itinerary Gallery Amenities & Add-Ons B…" at bounding box center [493, 380] width 987 height 797
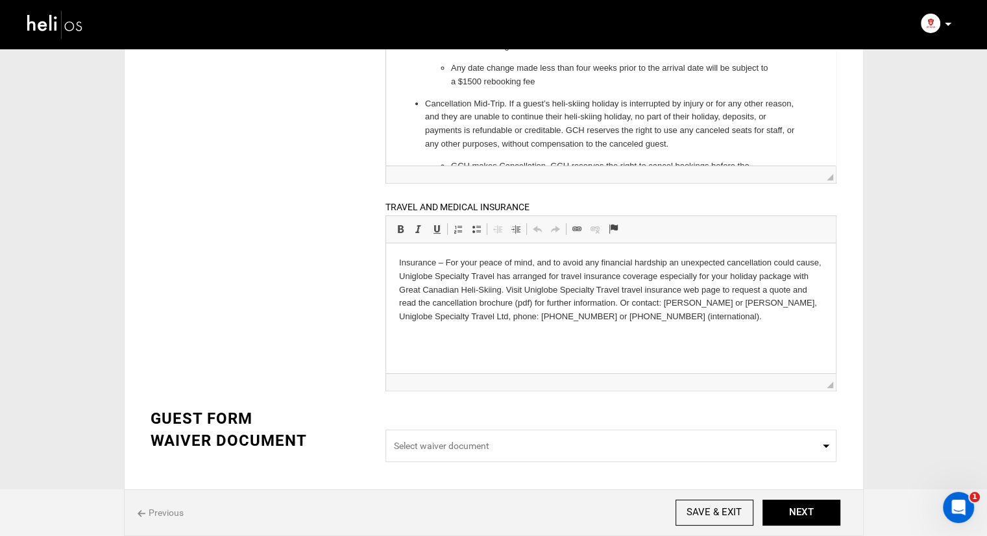
scroll to position [353, 0]
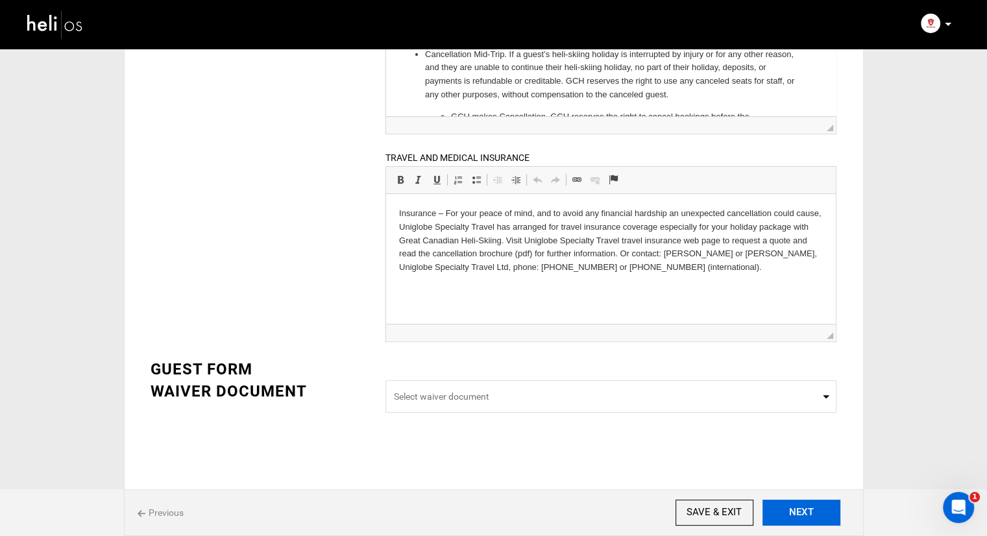
click at [776, 518] on button "NEXT" at bounding box center [801, 513] width 78 height 26
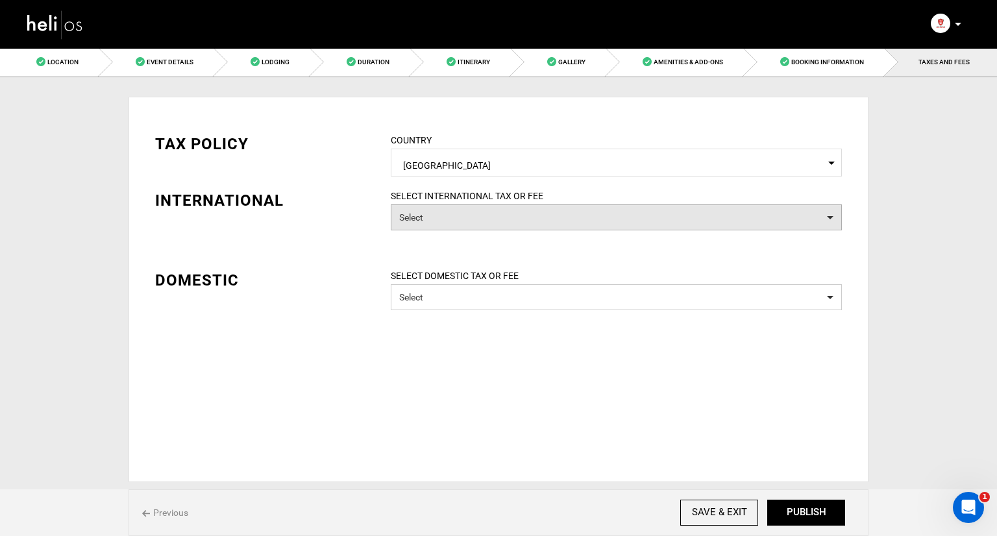
click at [513, 211] on button "Select" at bounding box center [616, 217] width 451 height 26
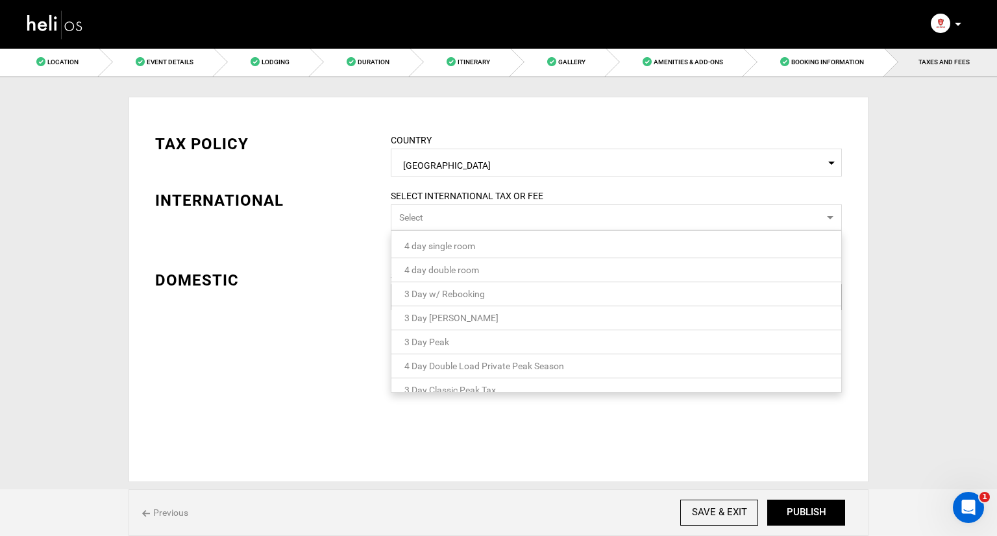
click at [513, 211] on button "Select" at bounding box center [616, 217] width 451 height 26
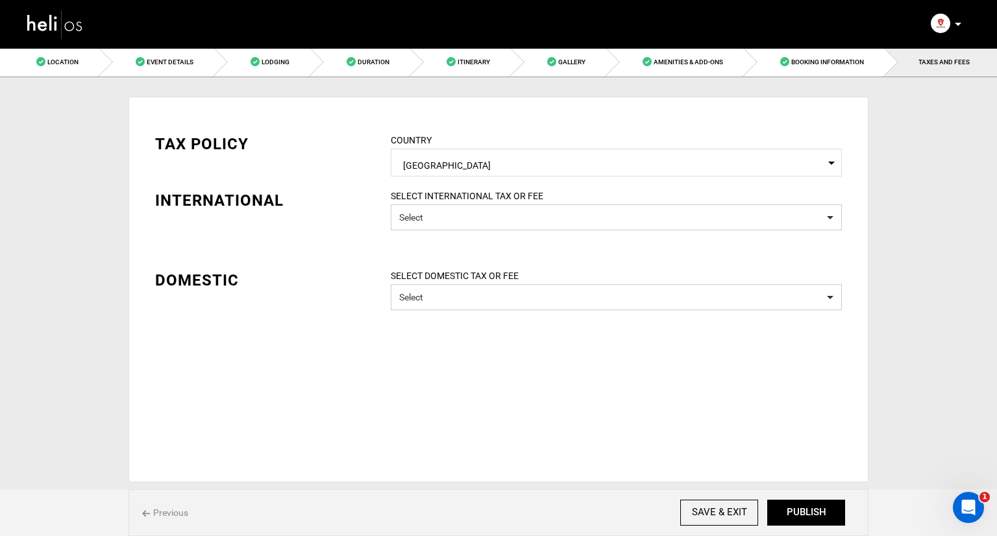
click at [503, 245] on div "TAX POLICY COUNTRY Select Country Canada Please select a country. INTERNATIONAL…" at bounding box center [498, 212] width 706 height 197
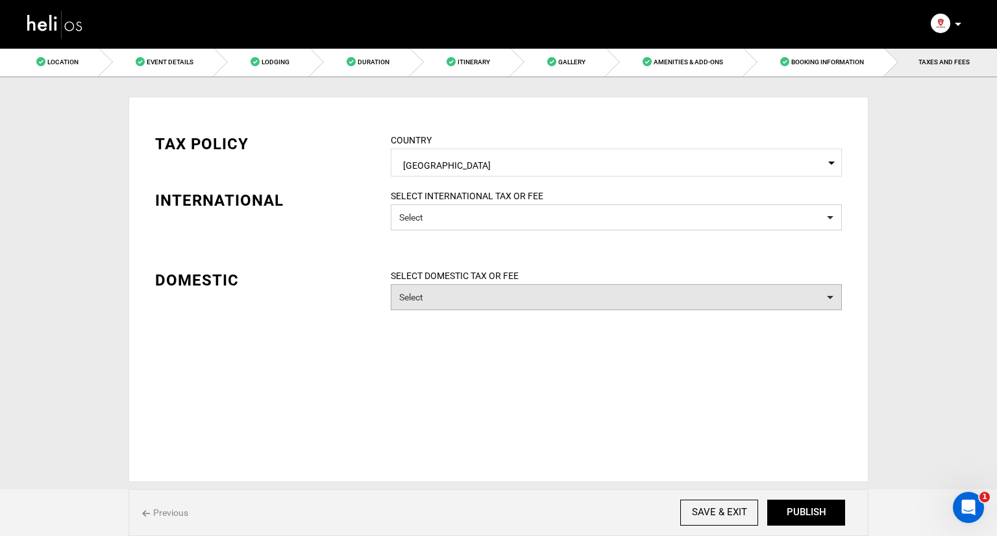
click at [497, 289] on button "Select" at bounding box center [616, 297] width 451 height 26
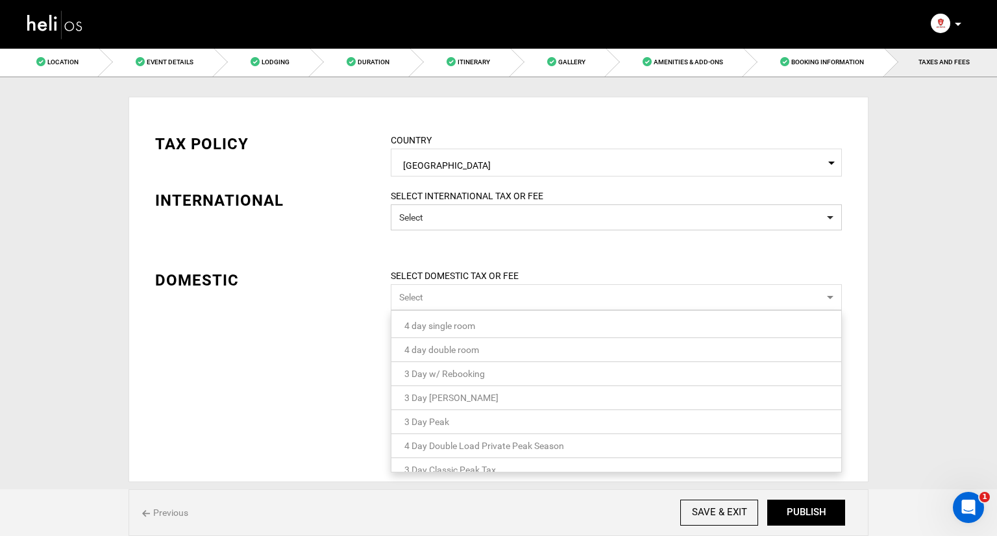
click at [497, 291] on button "Select" at bounding box center [616, 297] width 451 height 26
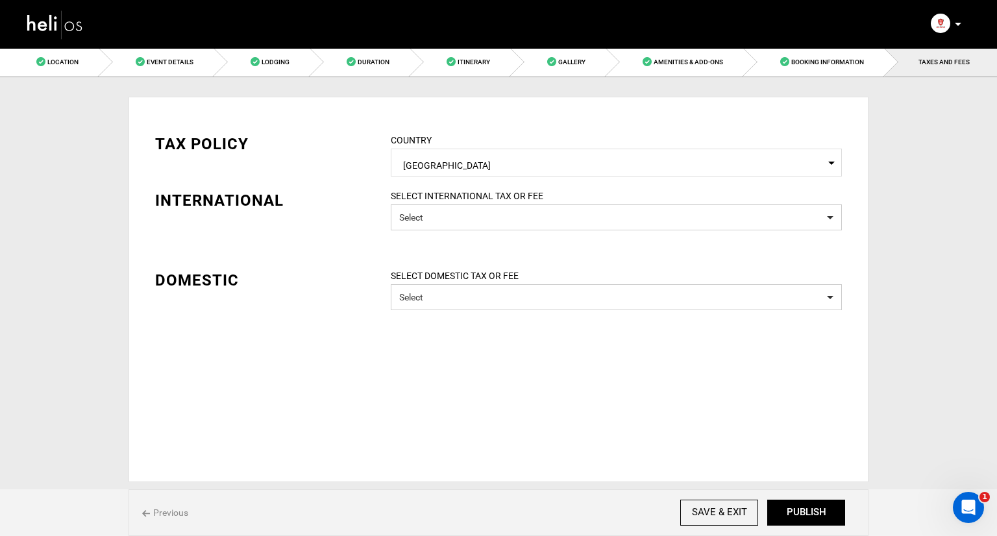
click at [517, 242] on div "SELECT INTERNATIONAL TAX OR FEE Select" at bounding box center [616, 216] width 470 height 54
